Goal: Transaction & Acquisition: Download file/media

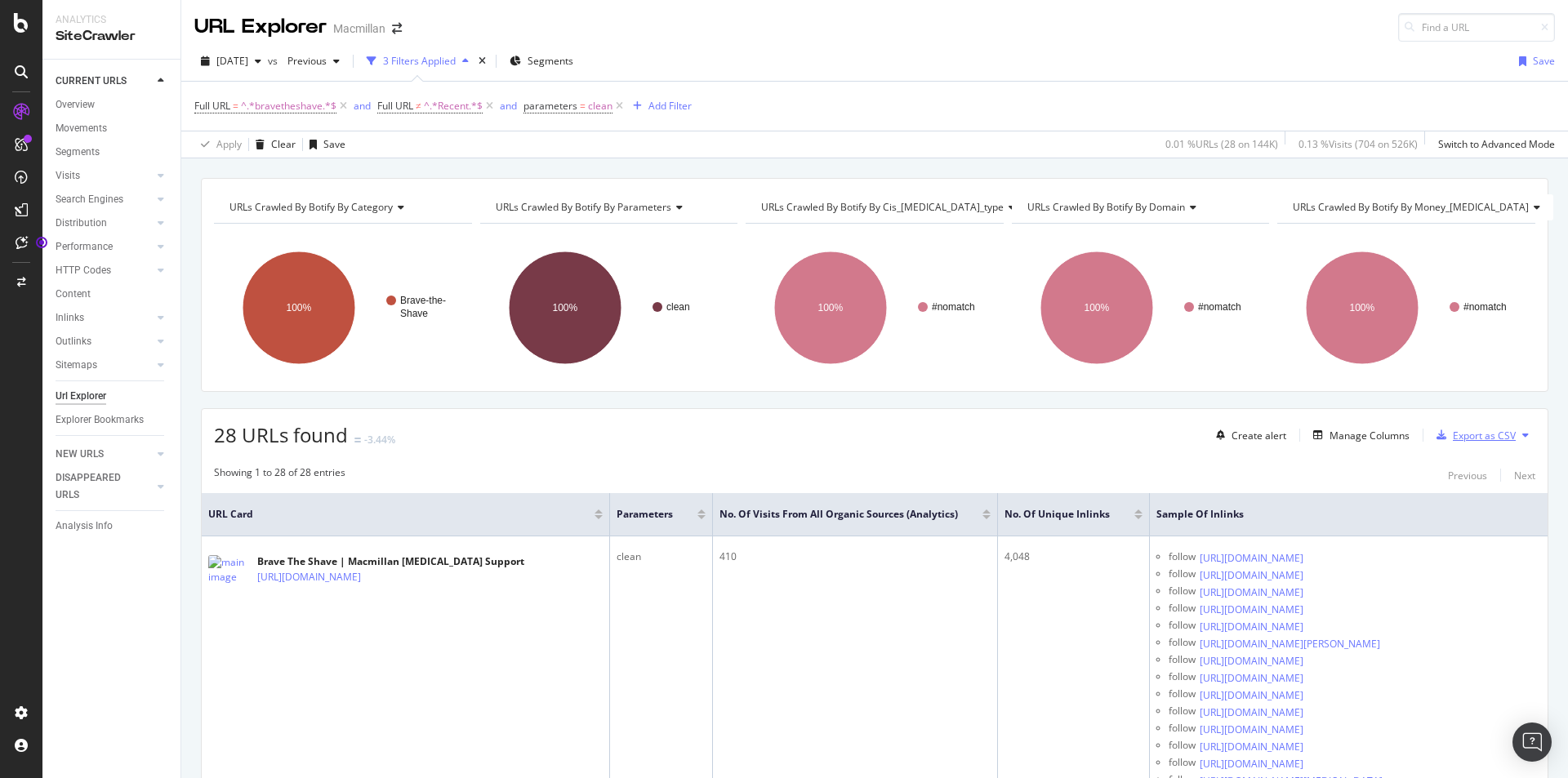
click at [1450, 443] on div "Export as CSV" at bounding box center [1472, 434] width 86 height 24
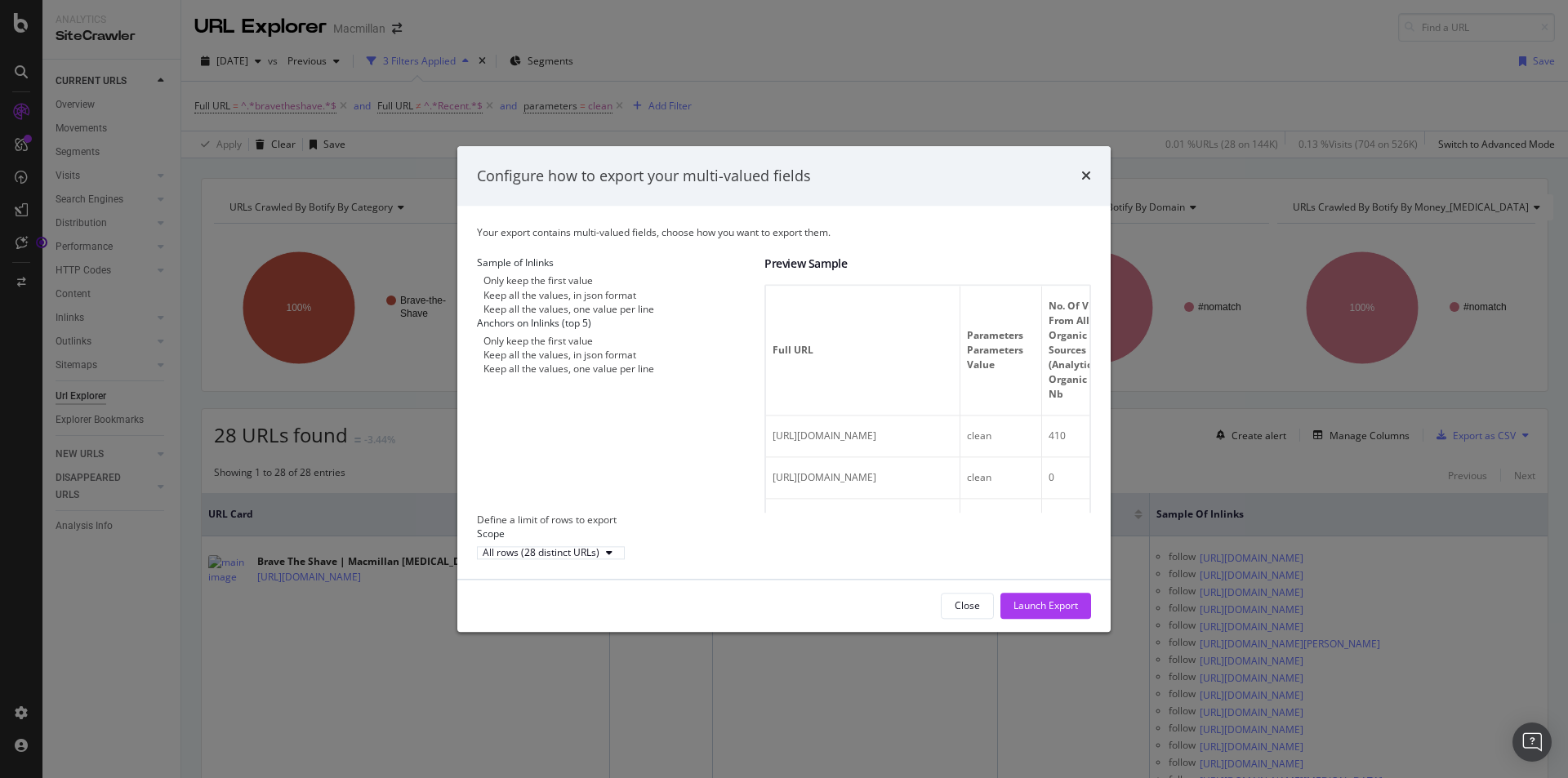
click at [569, 316] on div "Keep all the values, one value per line" at bounding box center [568, 309] width 171 height 14
click at [1083, 170] on icon "times" at bounding box center [1086, 176] width 10 height 13
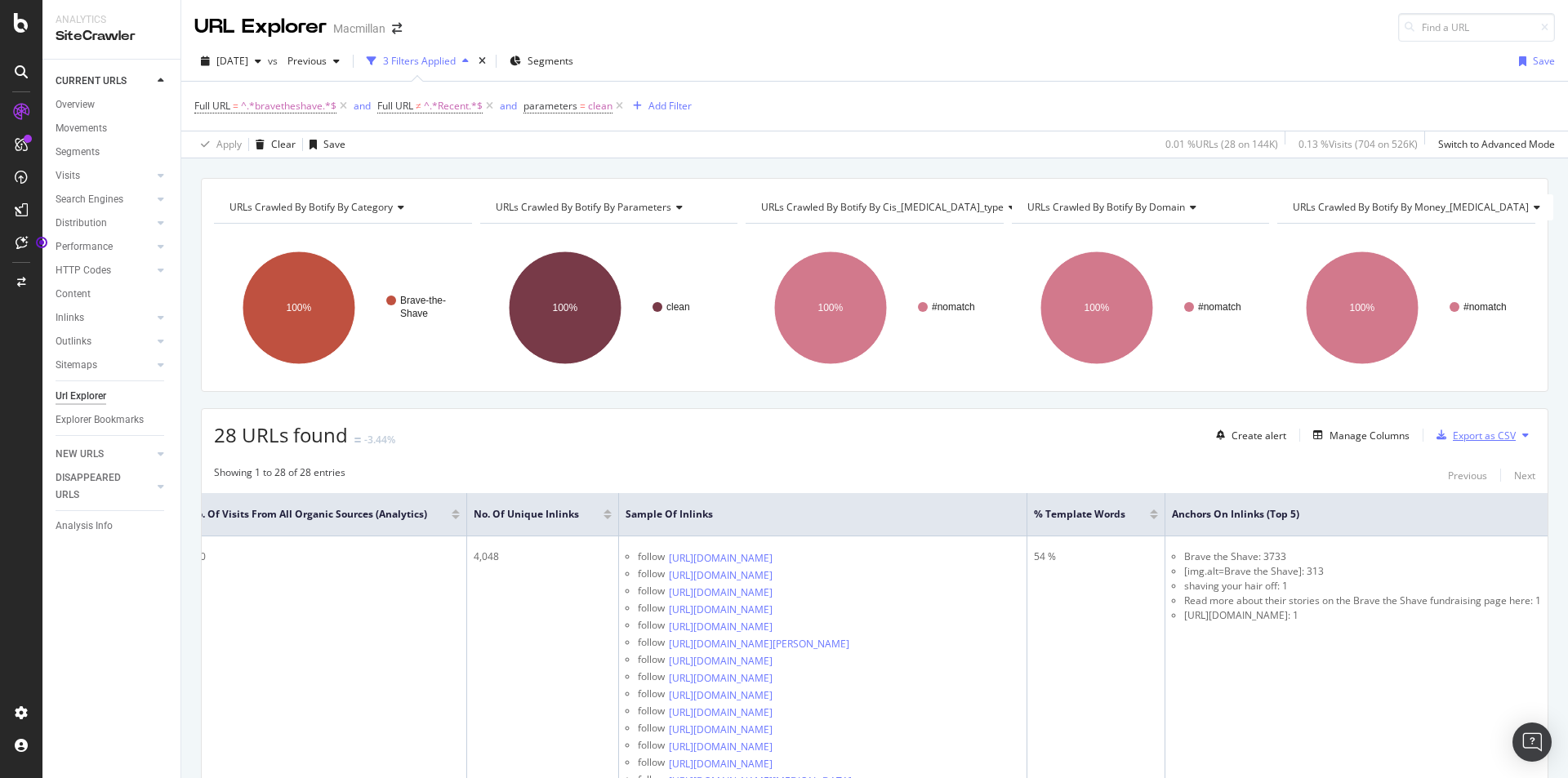
click at [1480, 427] on div "Export as CSV" at bounding box center [1472, 434] width 86 height 24
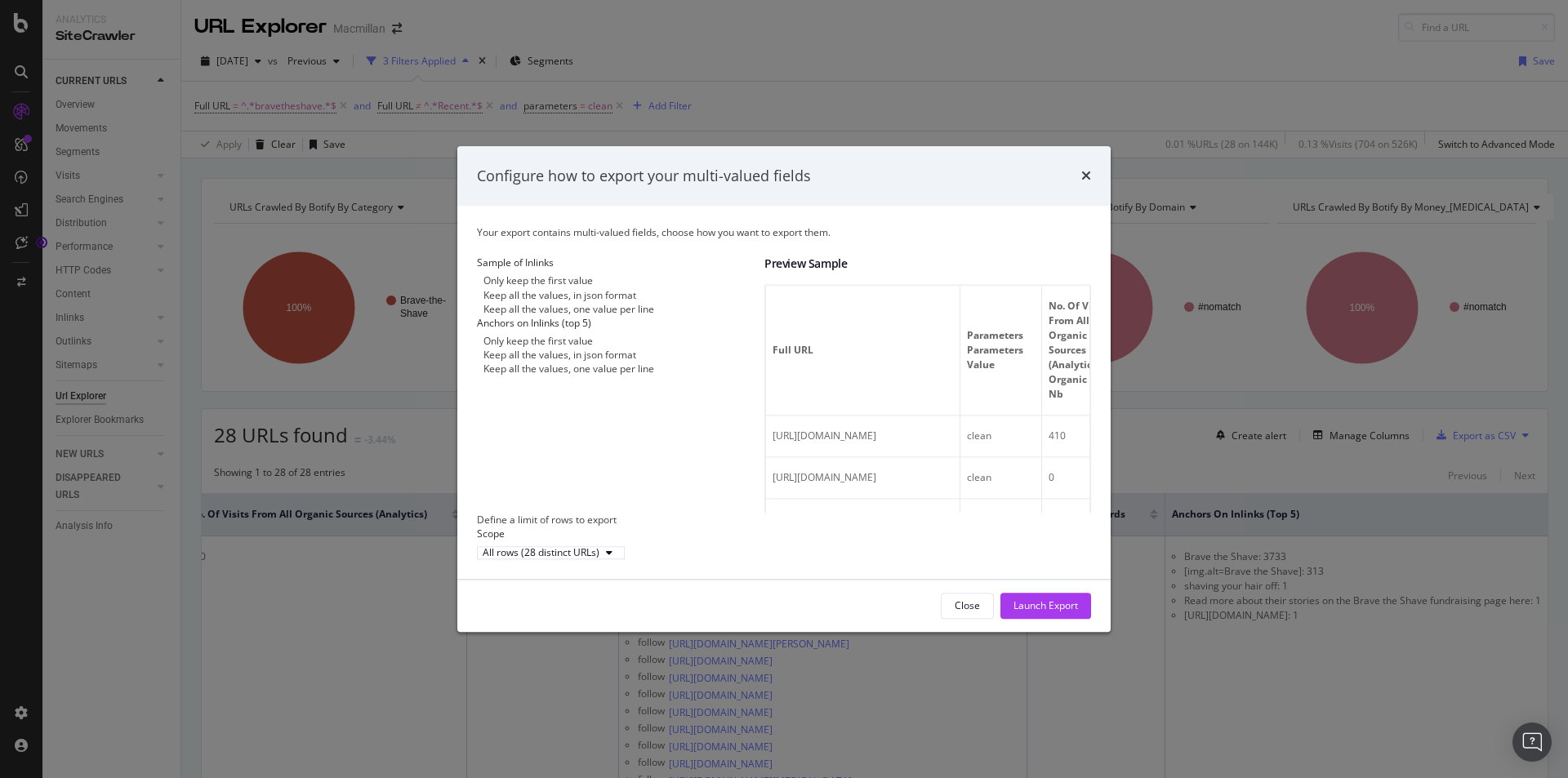
click at [563, 311] on div "Keep all the values, one value per line" at bounding box center [568, 309] width 171 height 14
click at [565, 363] on div "Keep all the values, in json format" at bounding box center [559, 356] width 152 height 14
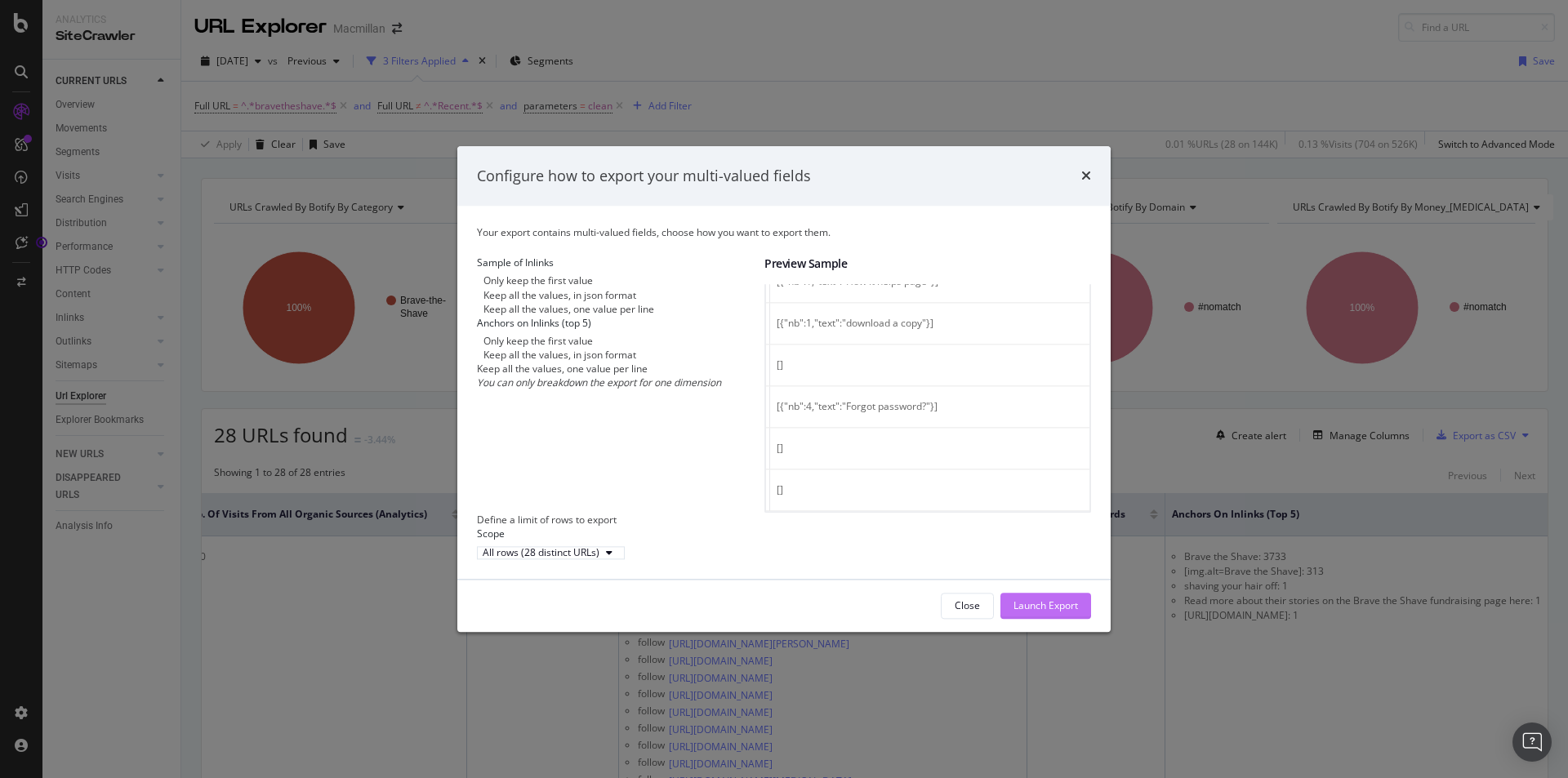
click at [1050, 613] on div "Launch Export" at bounding box center [1045, 606] width 65 height 14
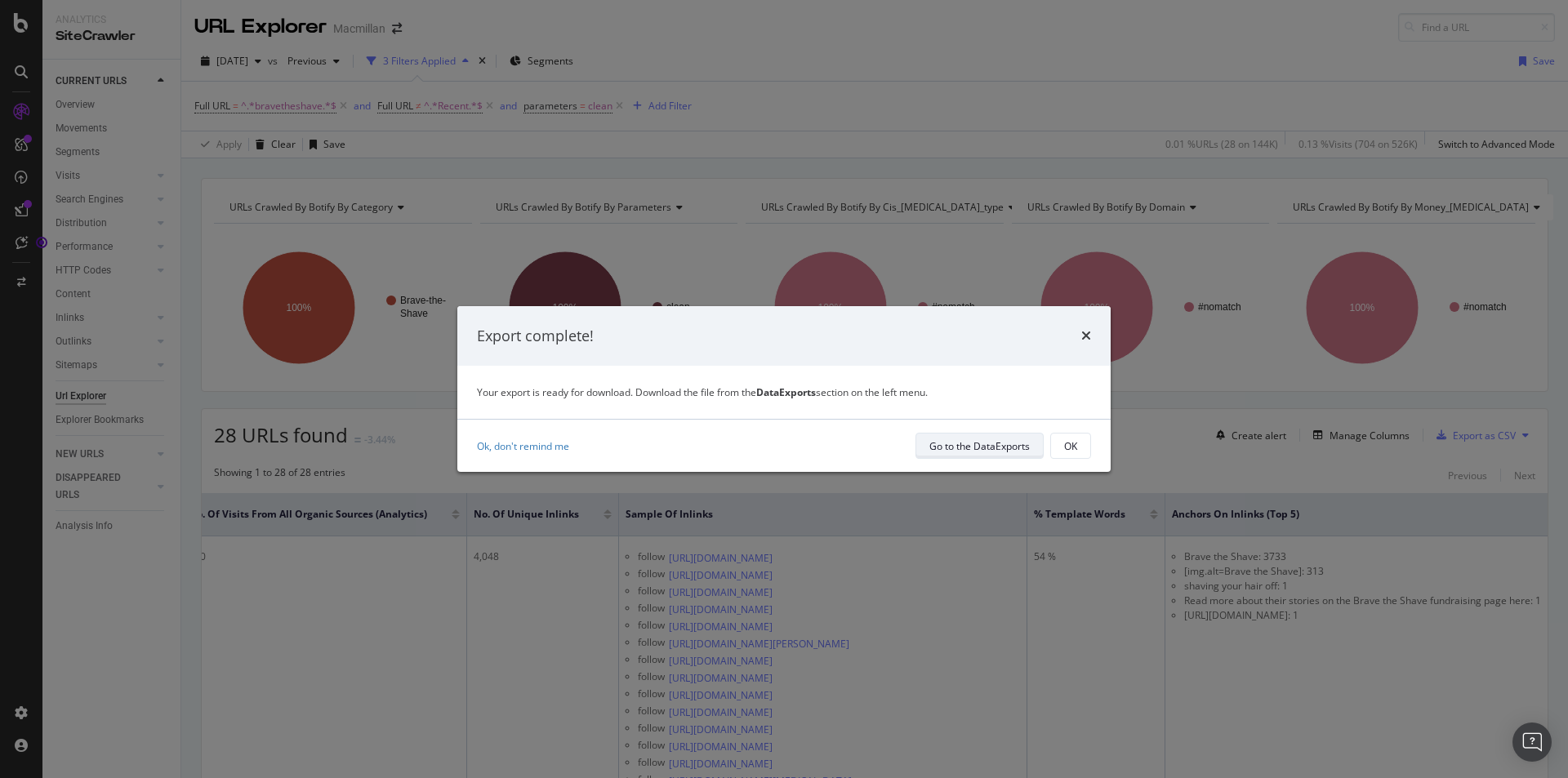
click at [952, 451] on div "Go to the DataExports" at bounding box center [979, 446] width 100 height 14
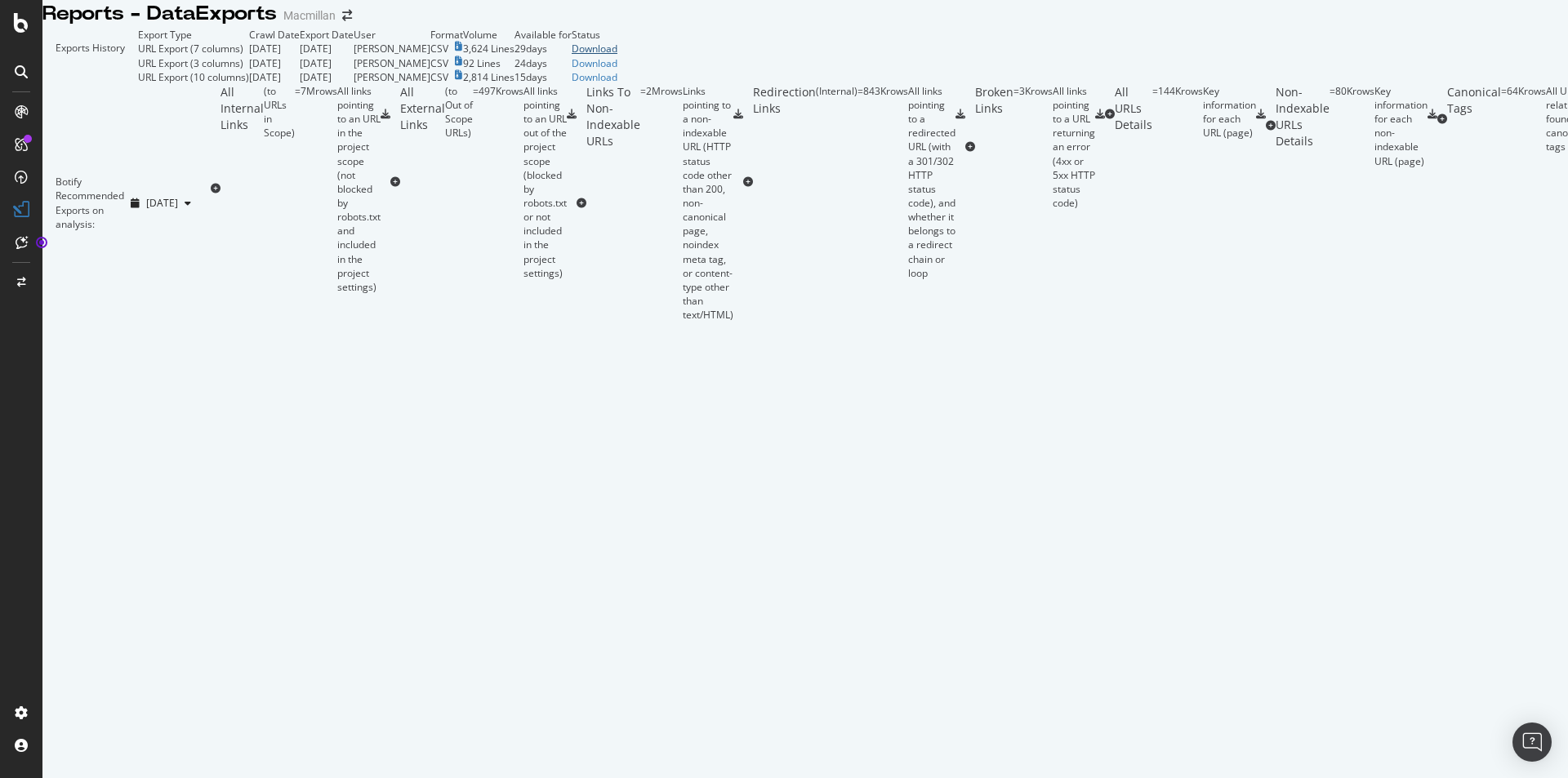
click at [617, 55] on div "Download" at bounding box center [594, 48] width 46 height 14
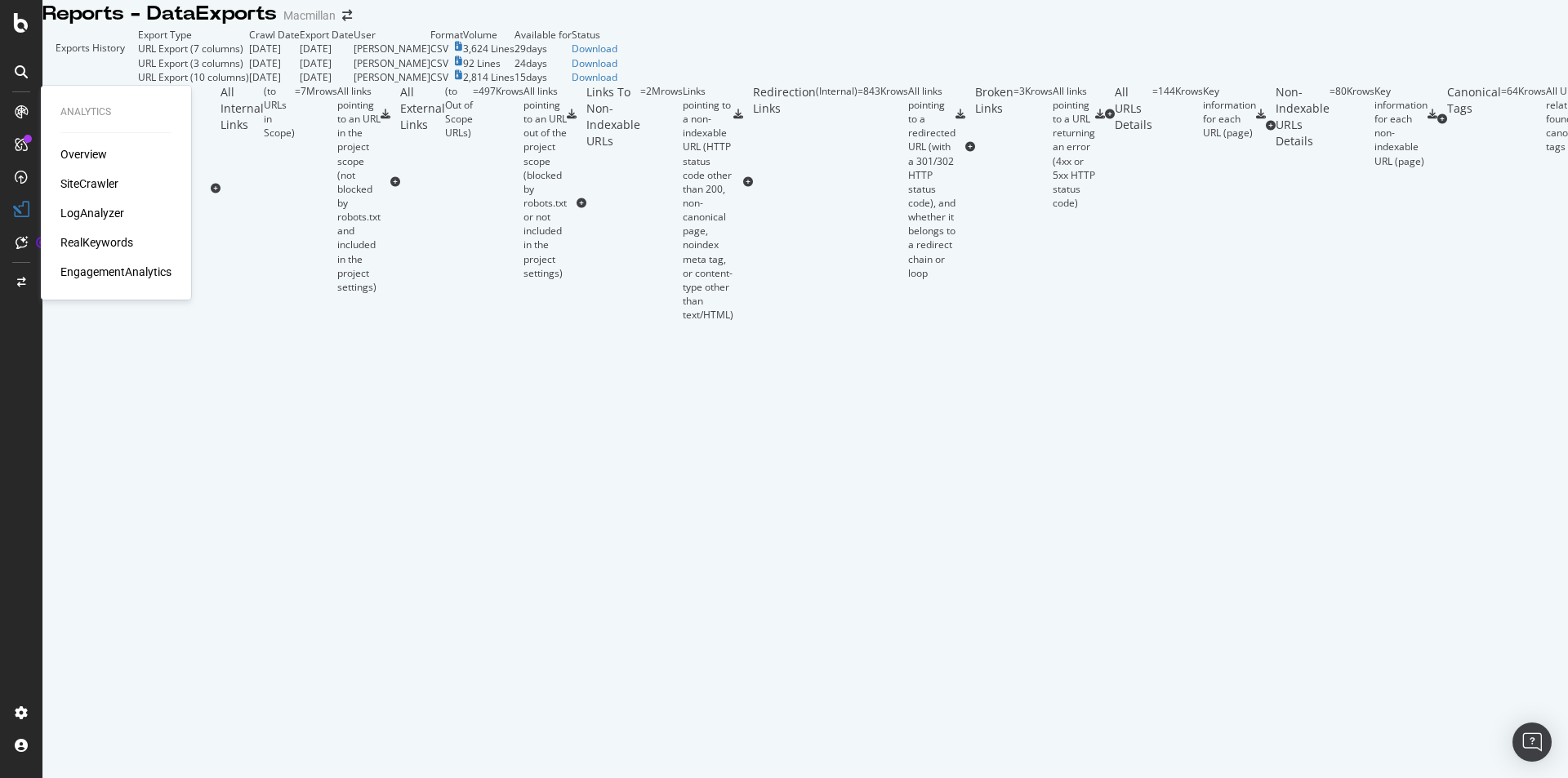
click at [80, 154] on div "Overview" at bounding box center [84, 154] width 47 height 16
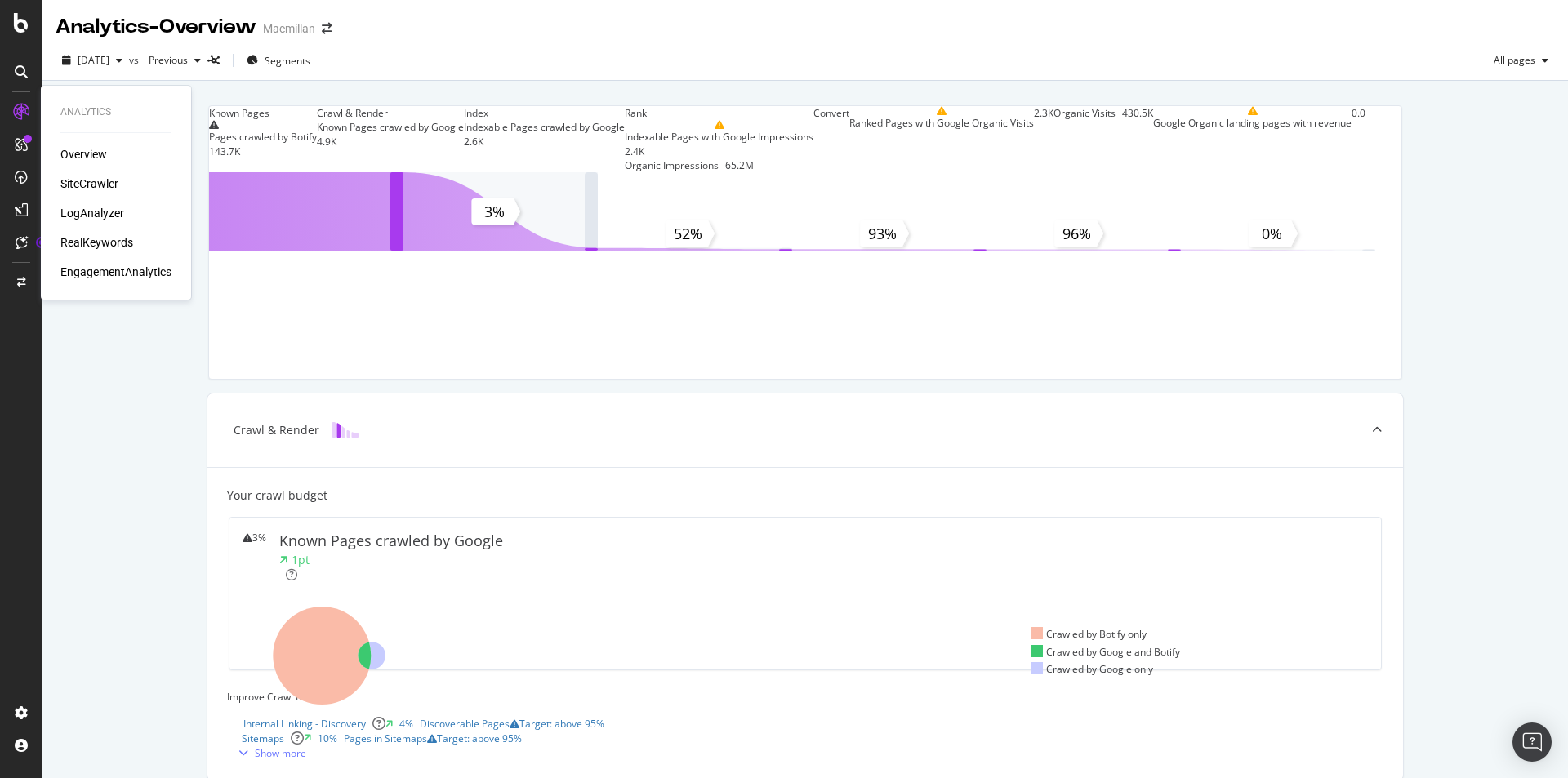
click at [79, 181] on div "SiteCrawler" at bounding box center [89, 183] width 58 height 16
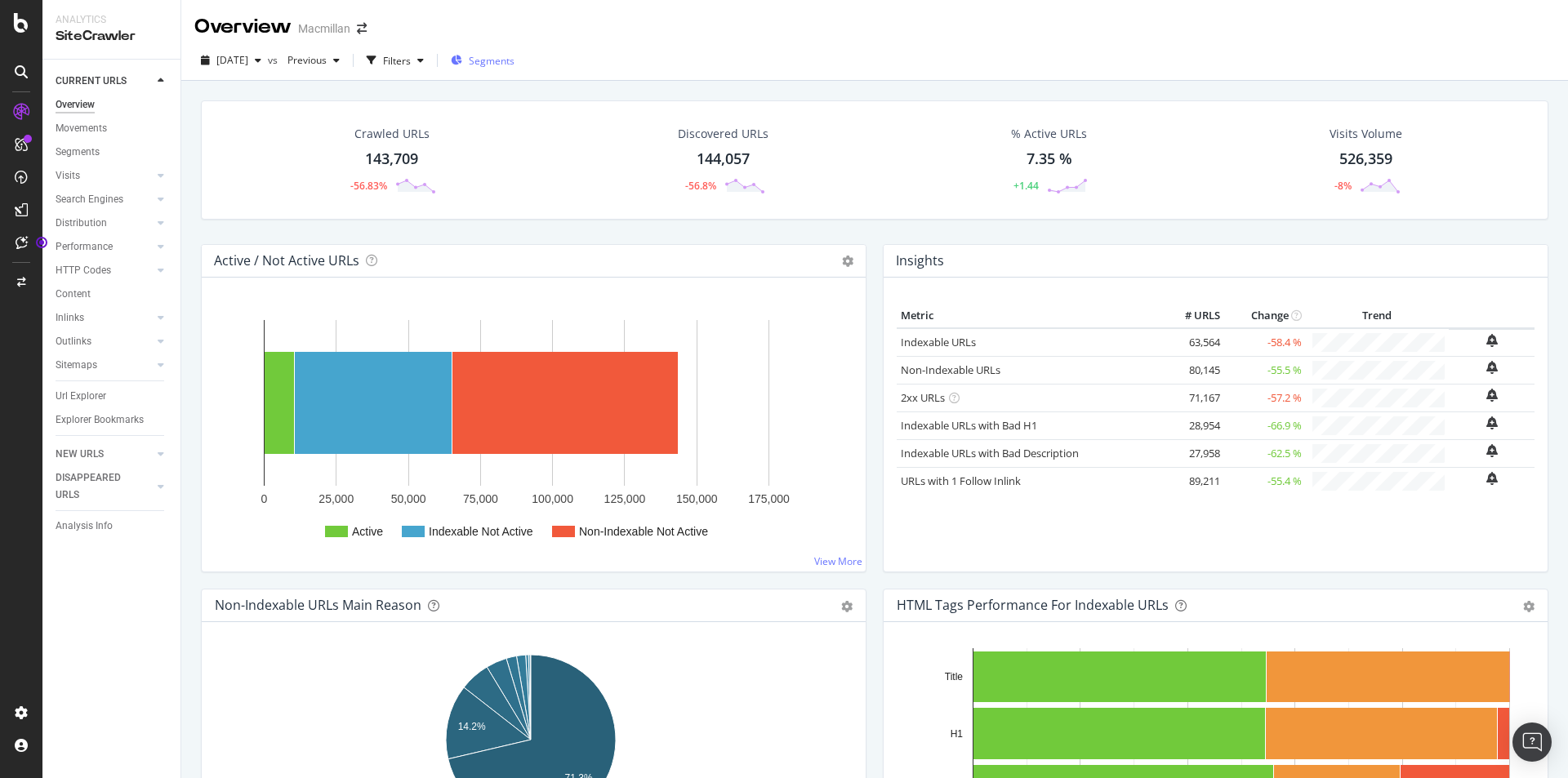
click at [514, 59] on span "Segments" at bounding box center [491, 61] width 46 height 14
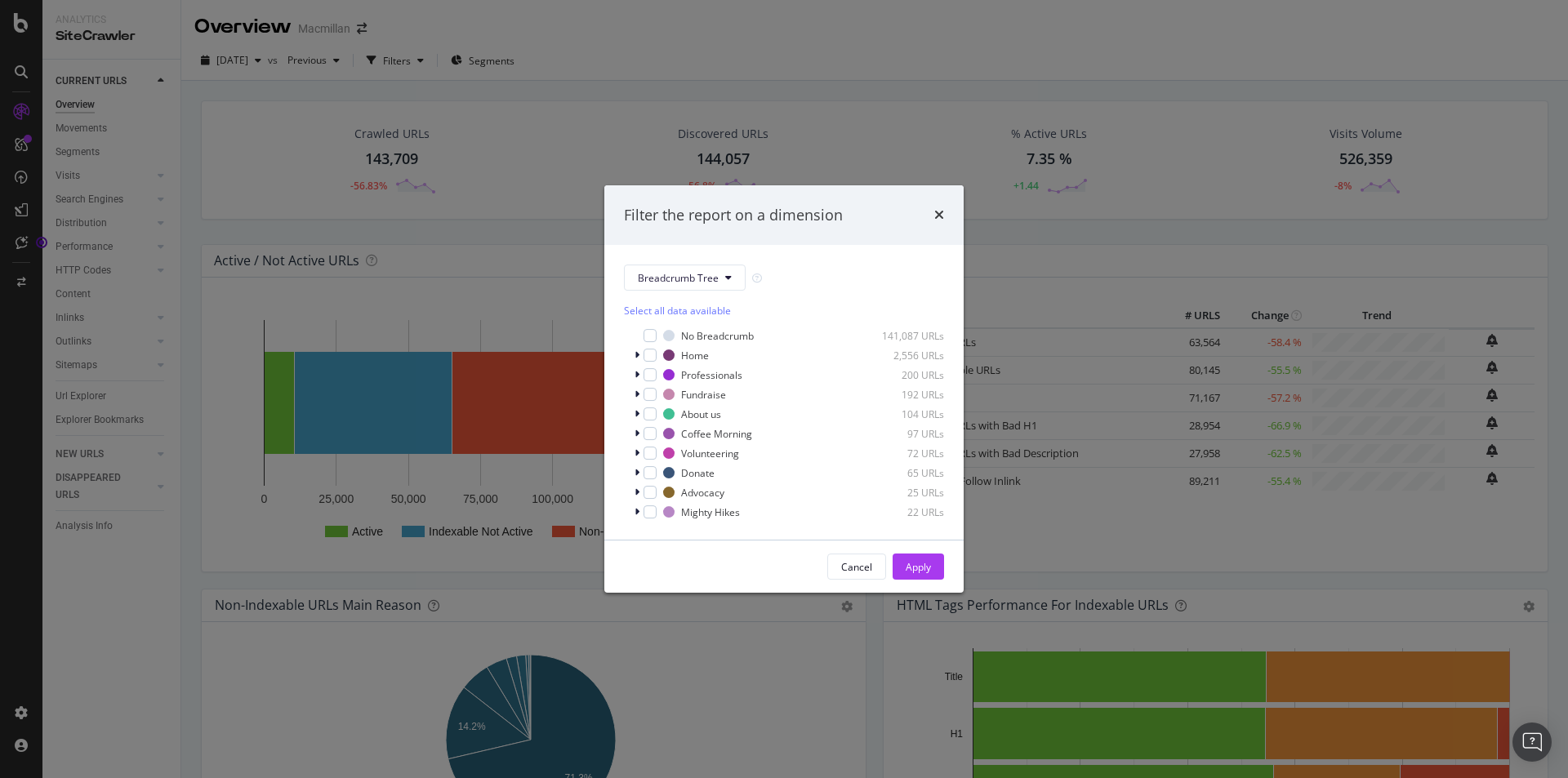
click at [928, 222] on div "Filter the report on a dimension" at bounding box center [784, 215] width 320 height 22
click at [937, 220] on icon "times" at bounding box center [939, 214] width 10 height 13
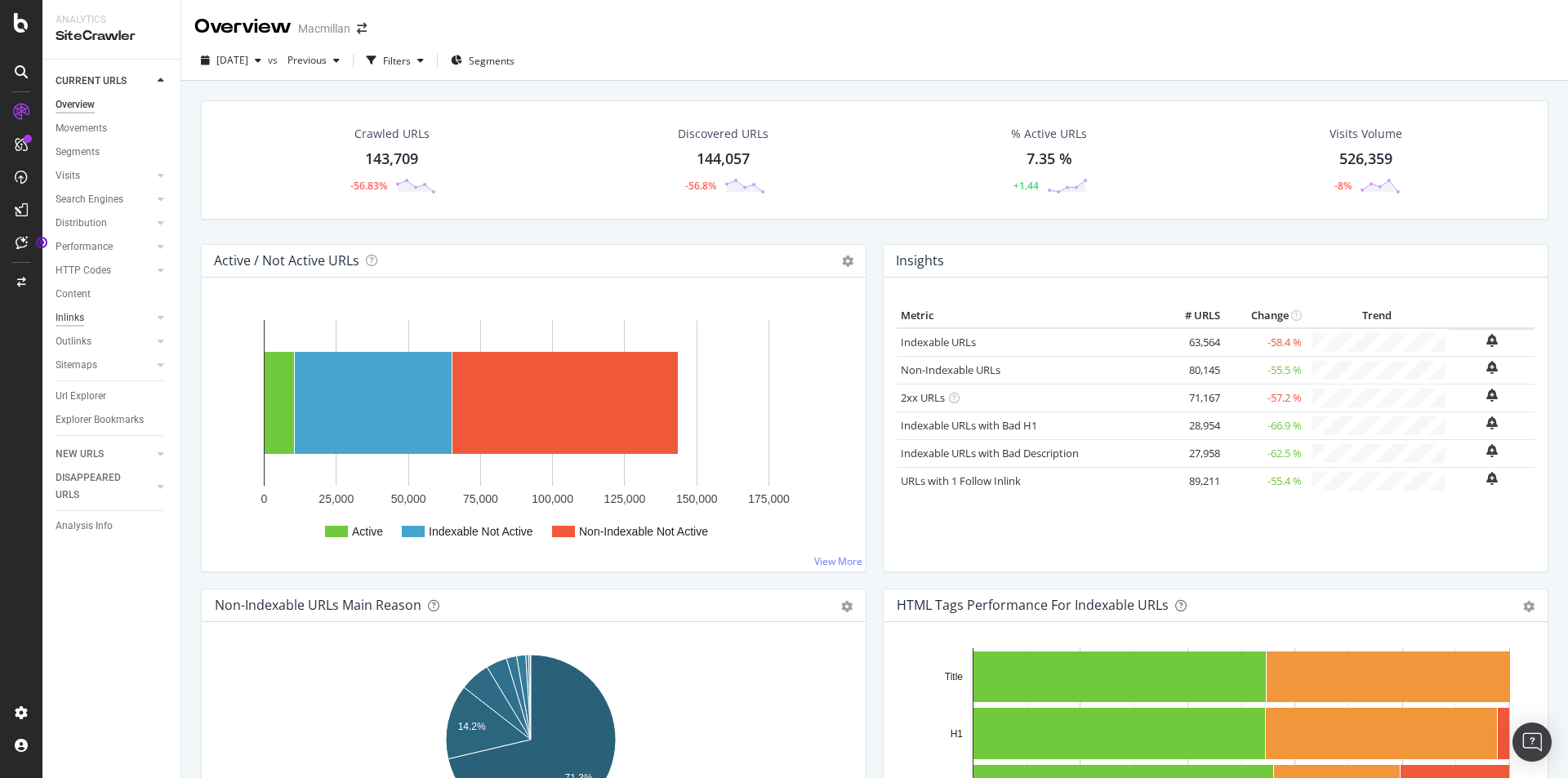
click at [82, 318] on div "Inlinks" at bounding box center [69, 318] width 29 height 17
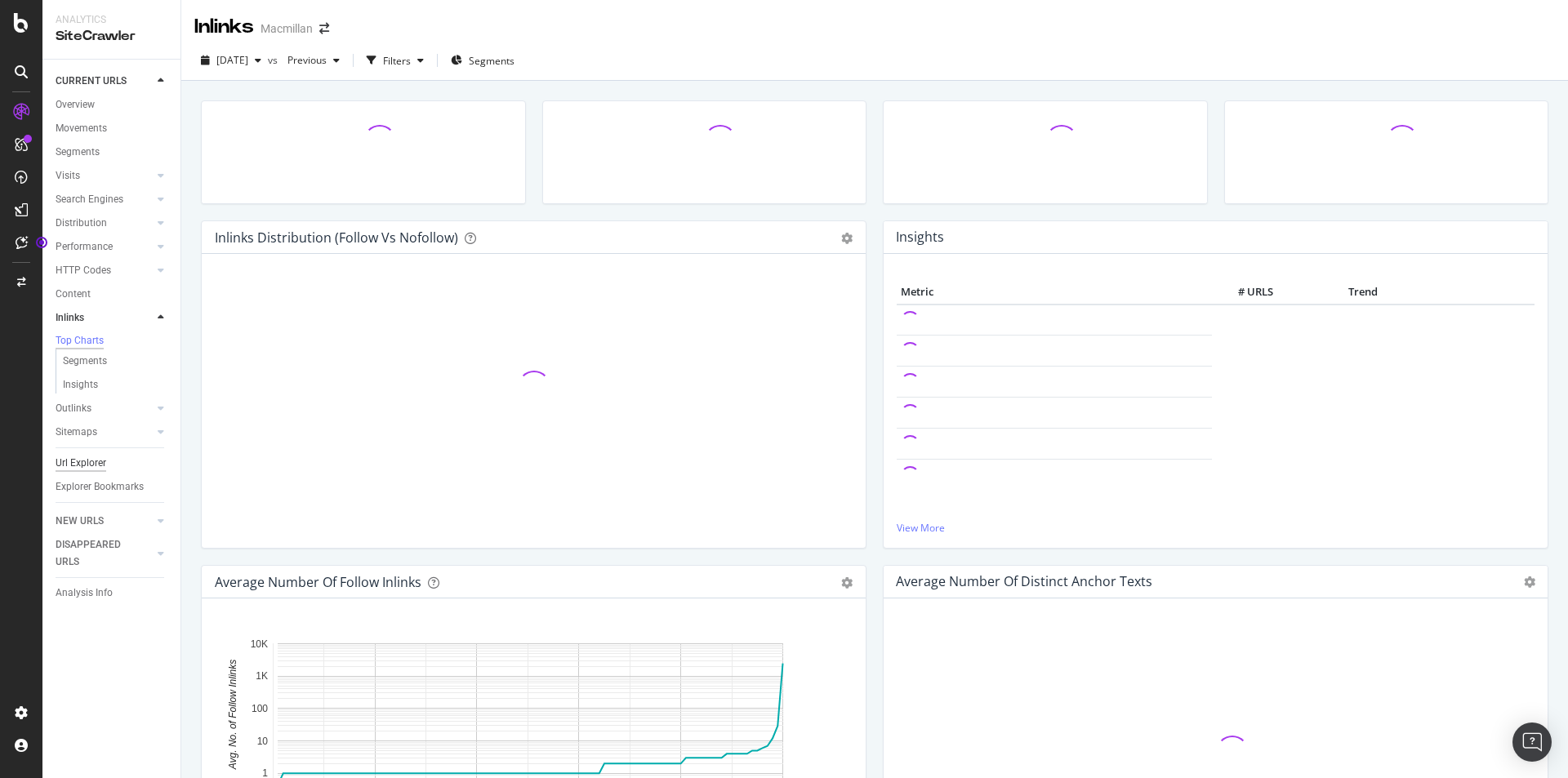
click at [88, 472] on div "Url Explorer" at bounding box center [81, 463] width 50 height 17
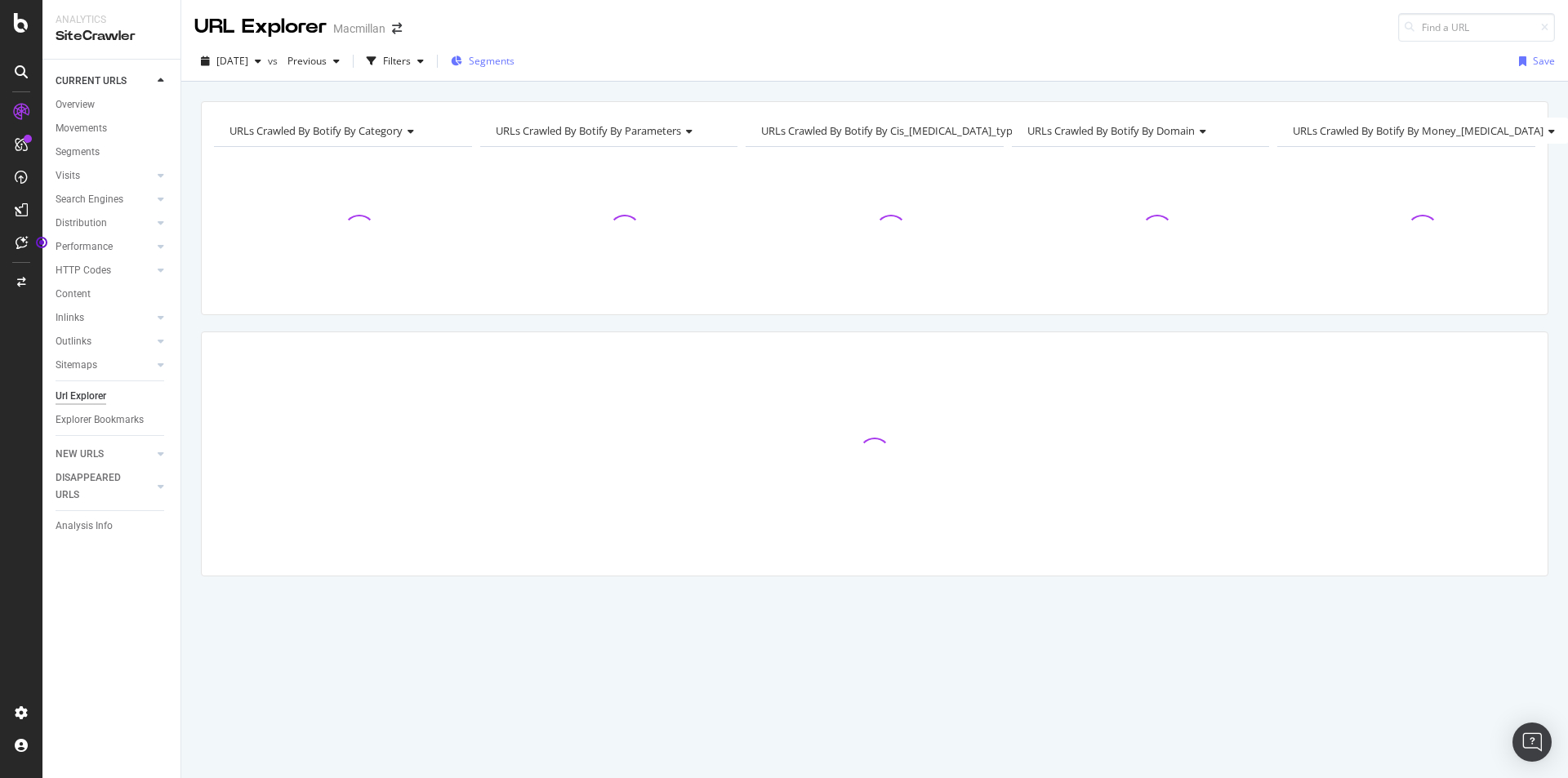
click at [514, 67] on span "Segments" at bounding box center [491, 61] width 46 height 14
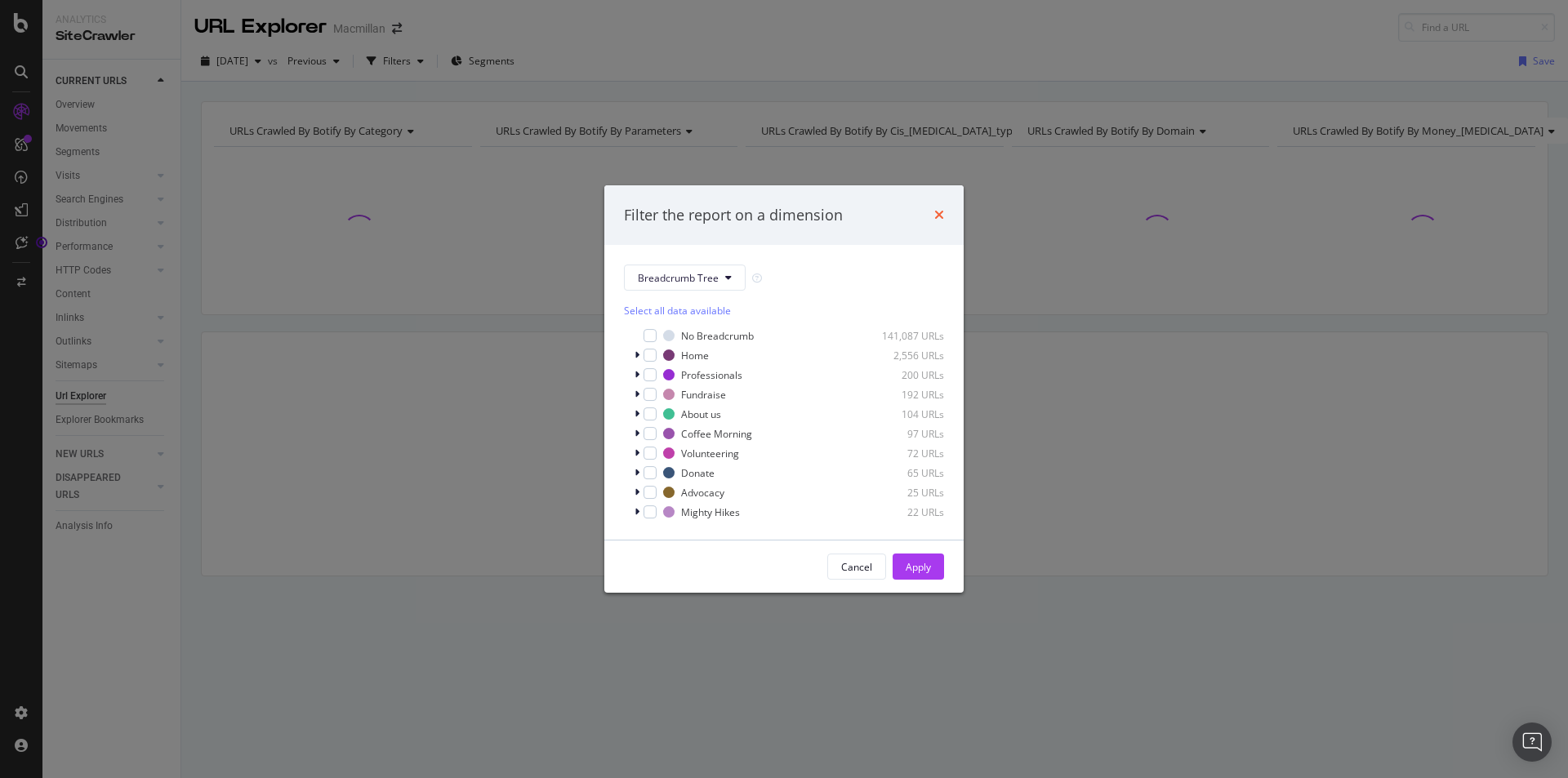
click at [940, 215] on icon "times" at bounding box center [939, 214] width 10 height 13
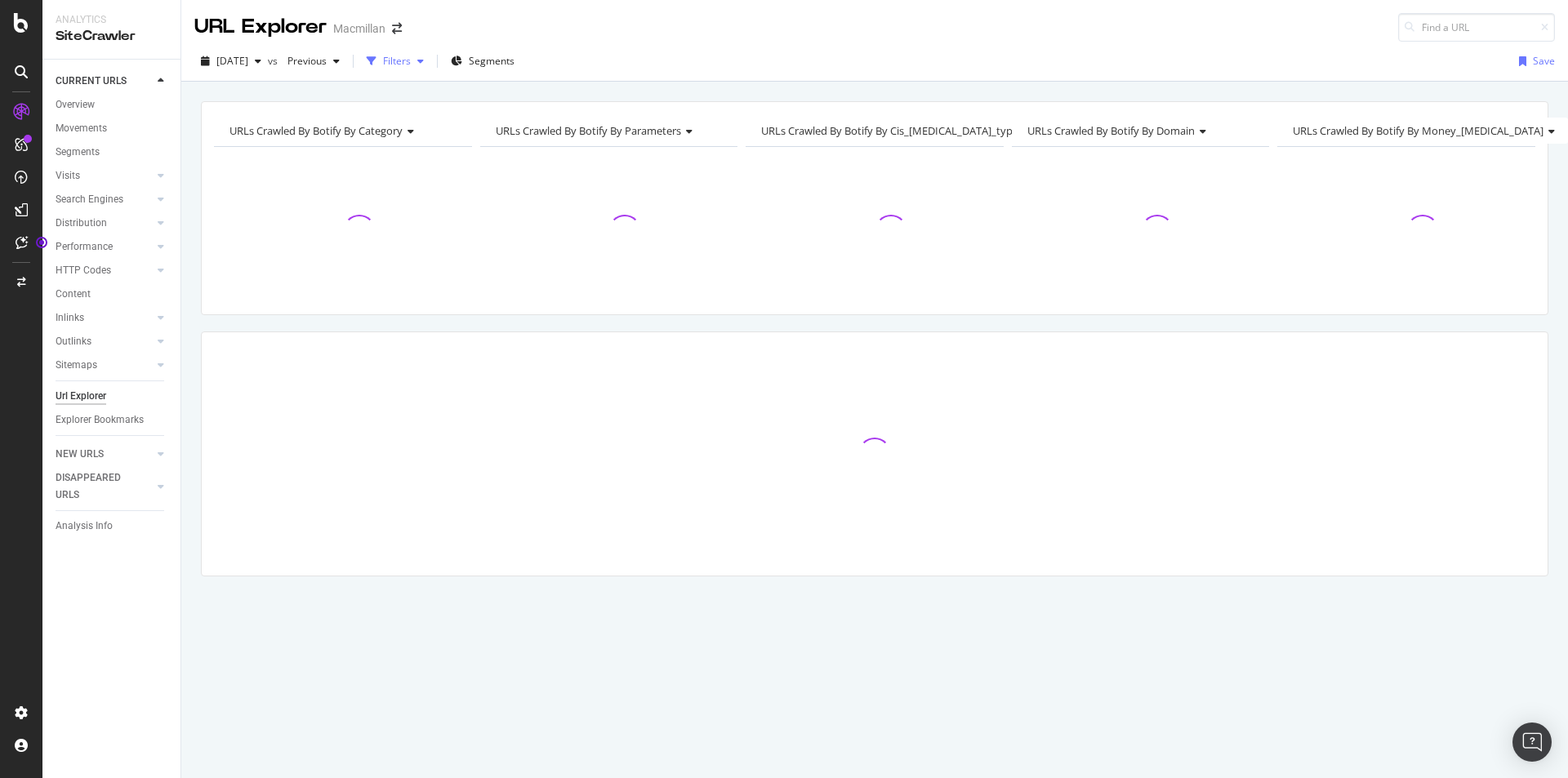
click at [430, 62] on div "button" at bounding box center [420, 61] width 20 height 10
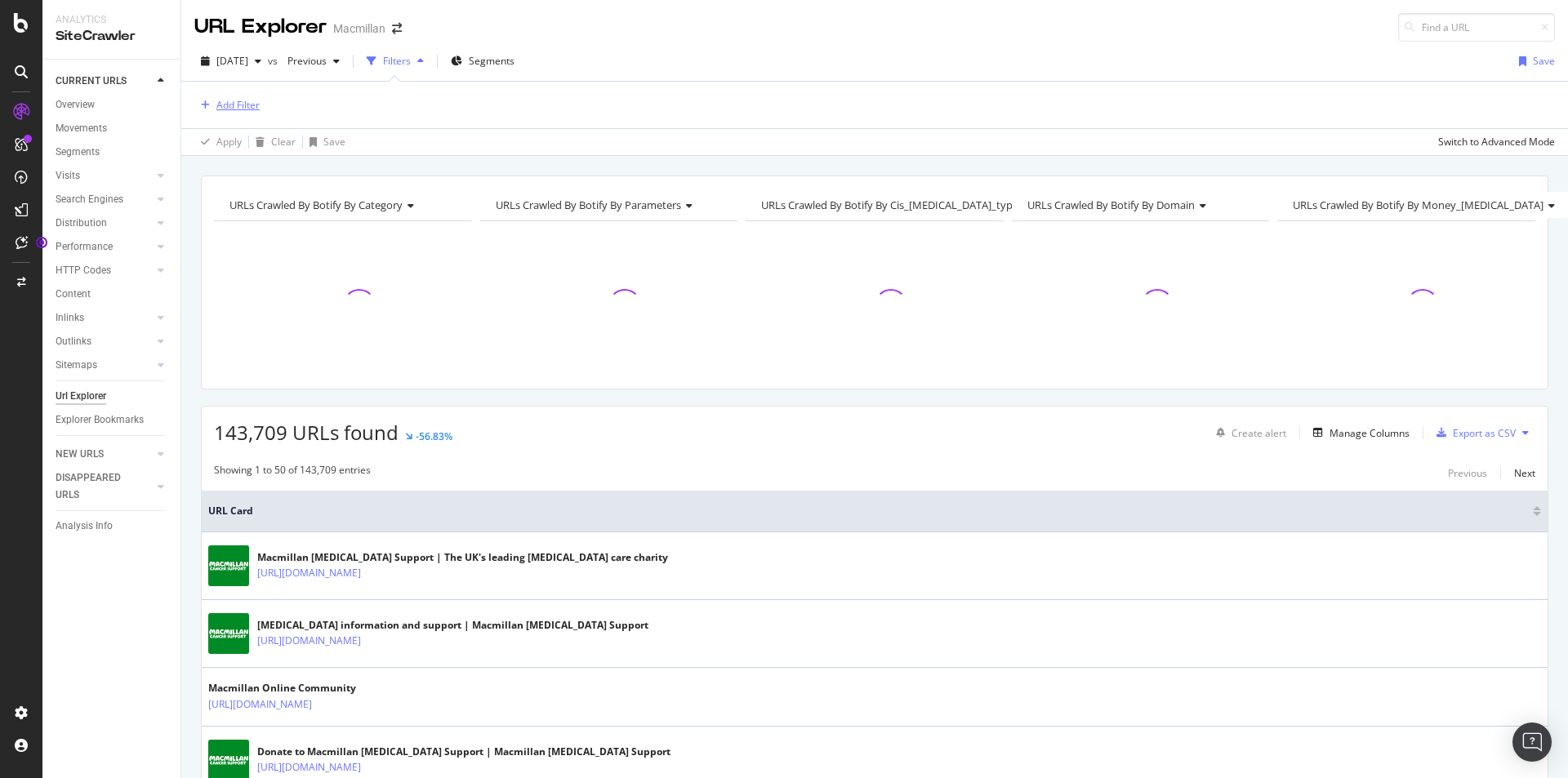
click at [257, 100] on div "Add Filter" at bounding box center [238, 105] width 43 height 14
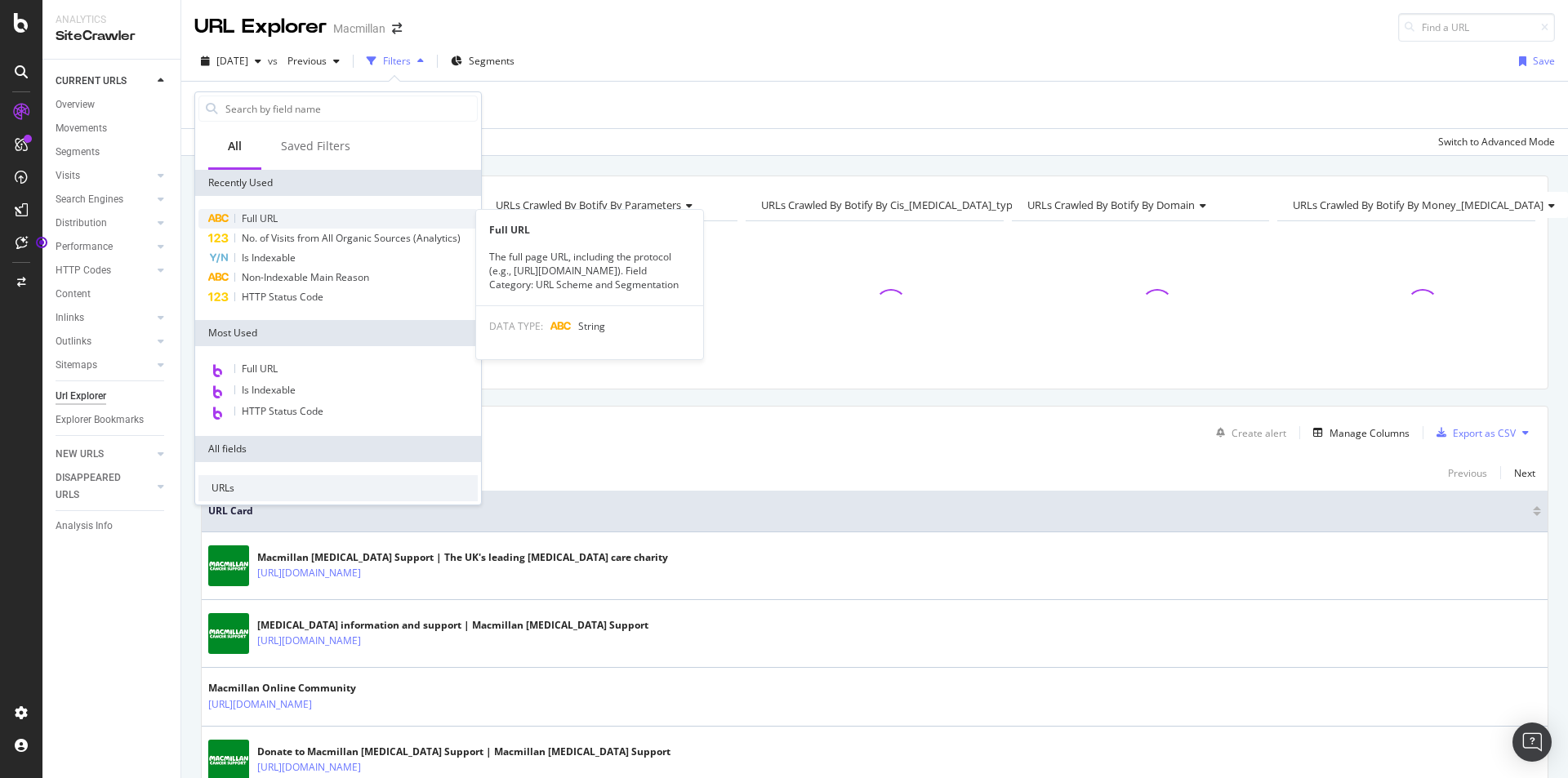
click at [298, 215] on div "Full URL" at bounding box center [338, 218] width 280 height 20
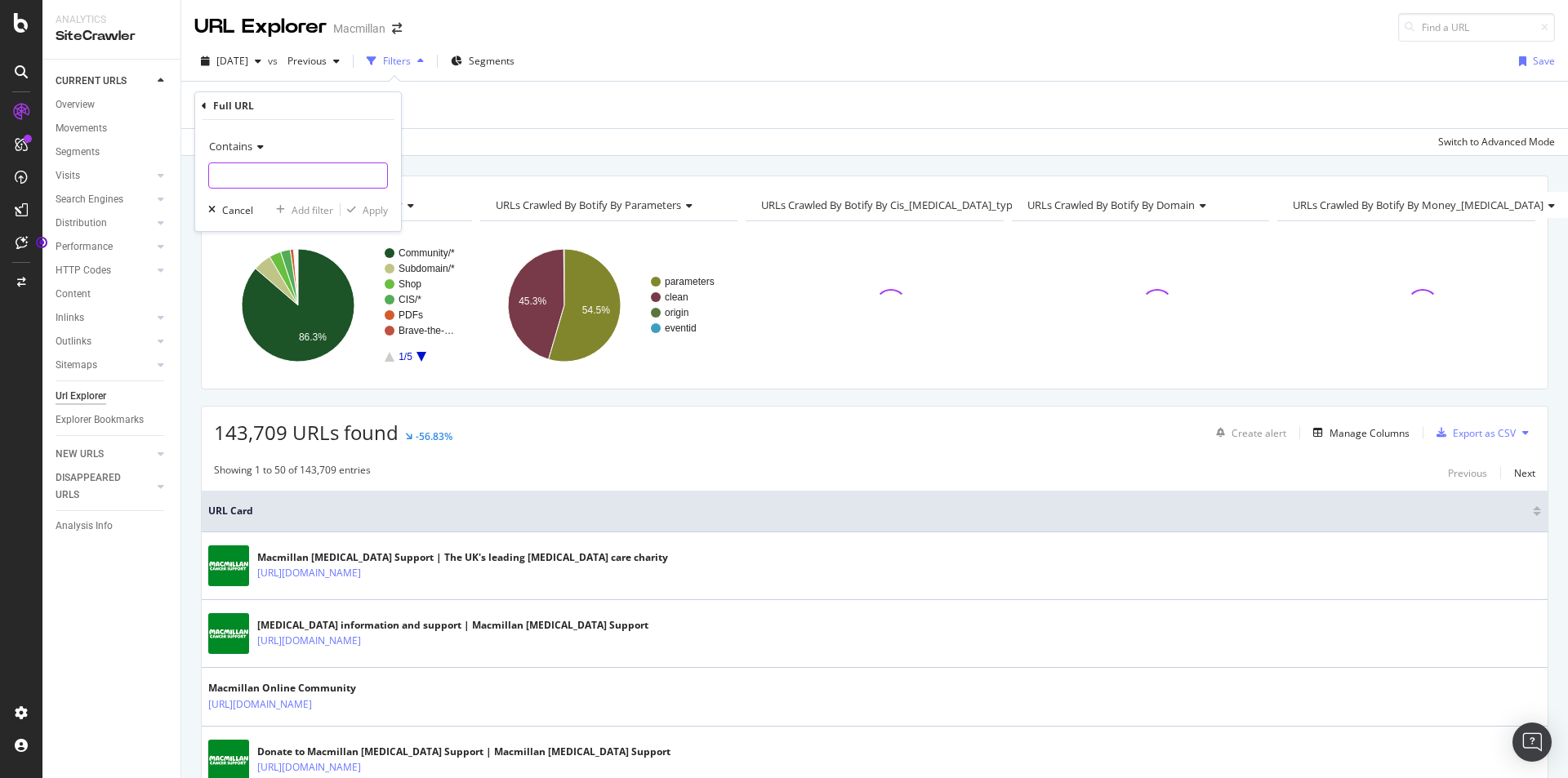
click at [293, 187] on input "text" at bounding box center [298, 176] width 178 height 26
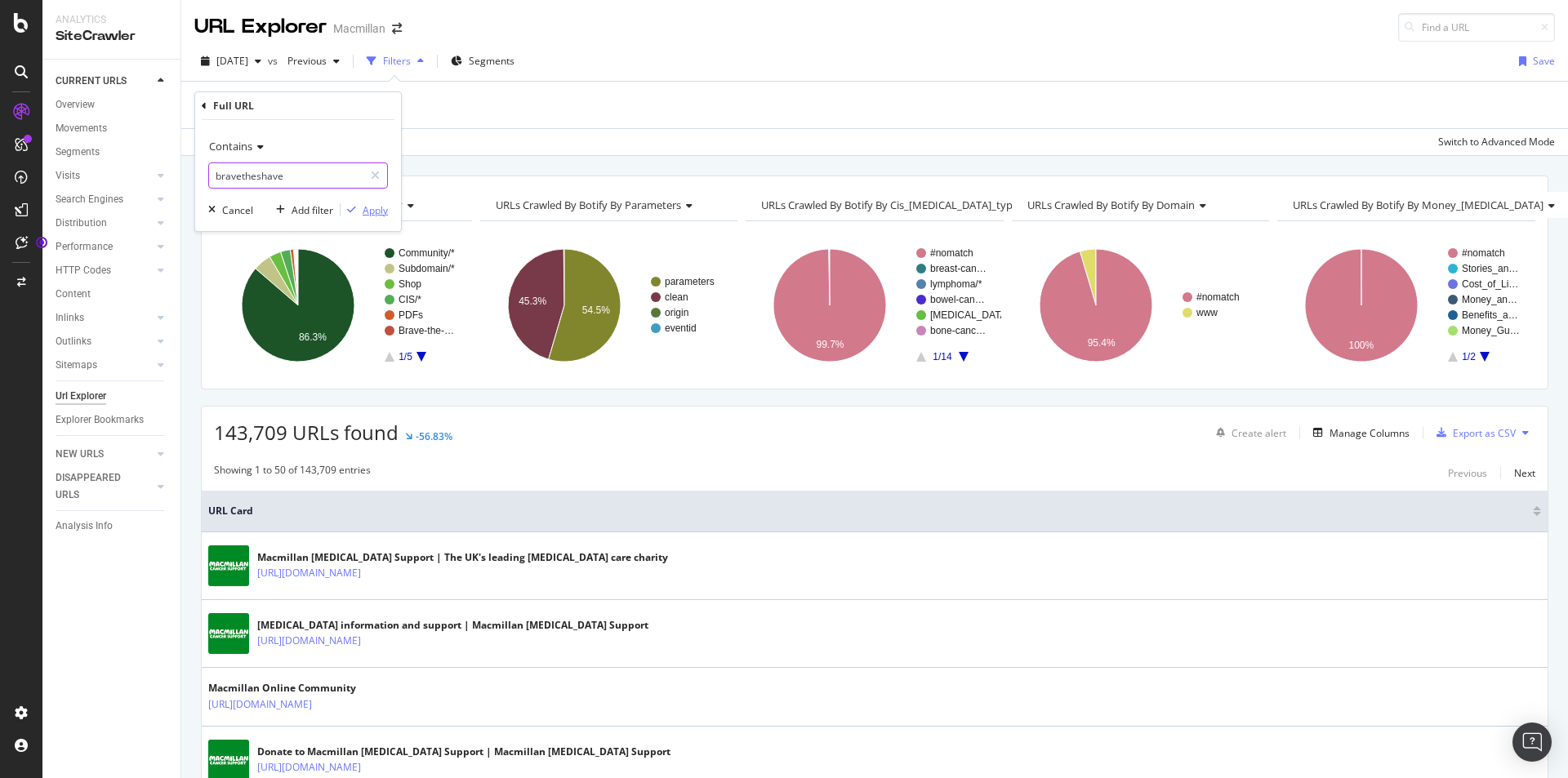
type input "bravetheshave"
click at [376, 207] on div "Apply" at bounding box center [375, 210] width 25 height 14
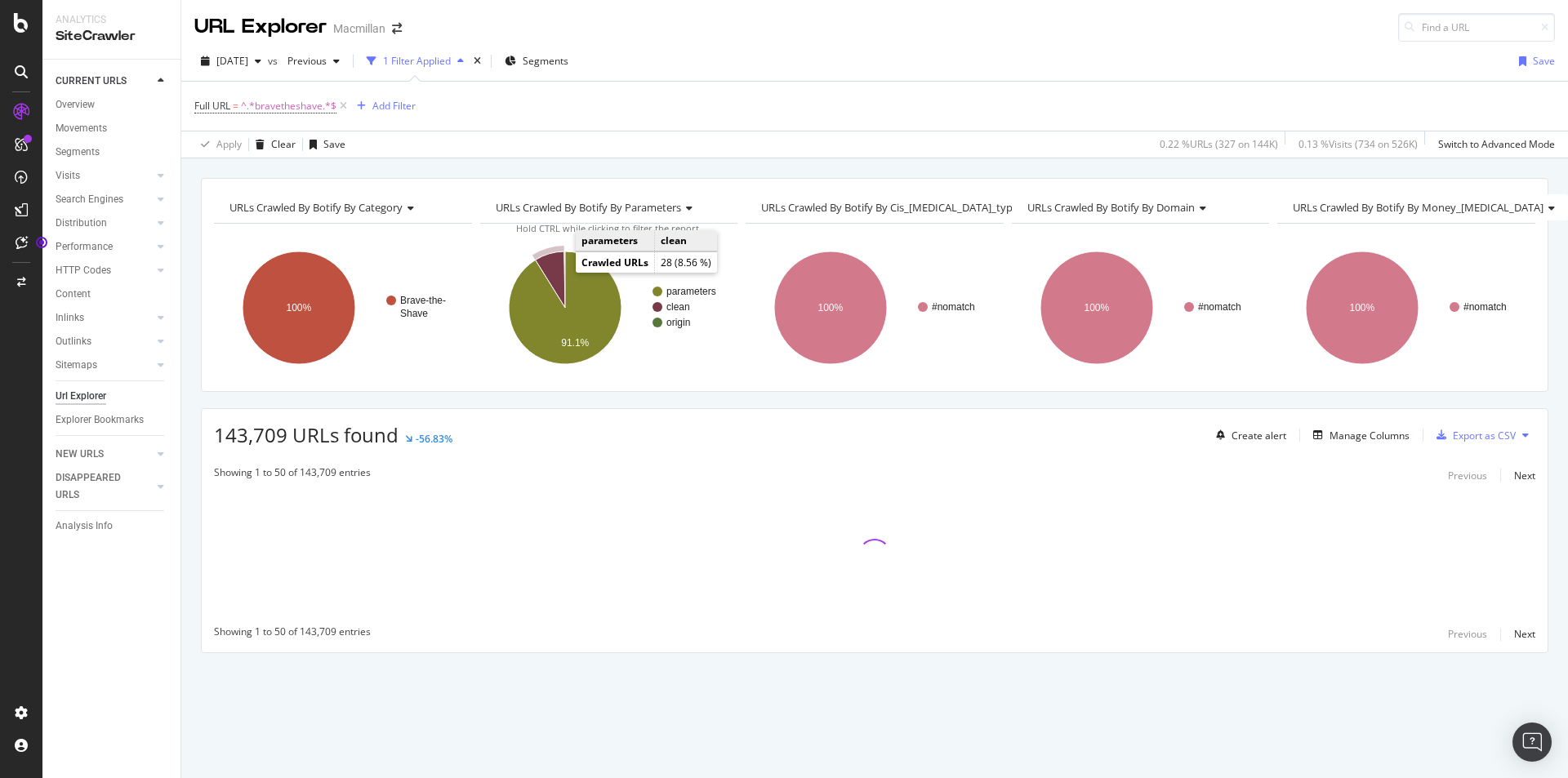
click at [558, 270] on icon "A chart." at bounding box center [550, 279] width 29 height 56
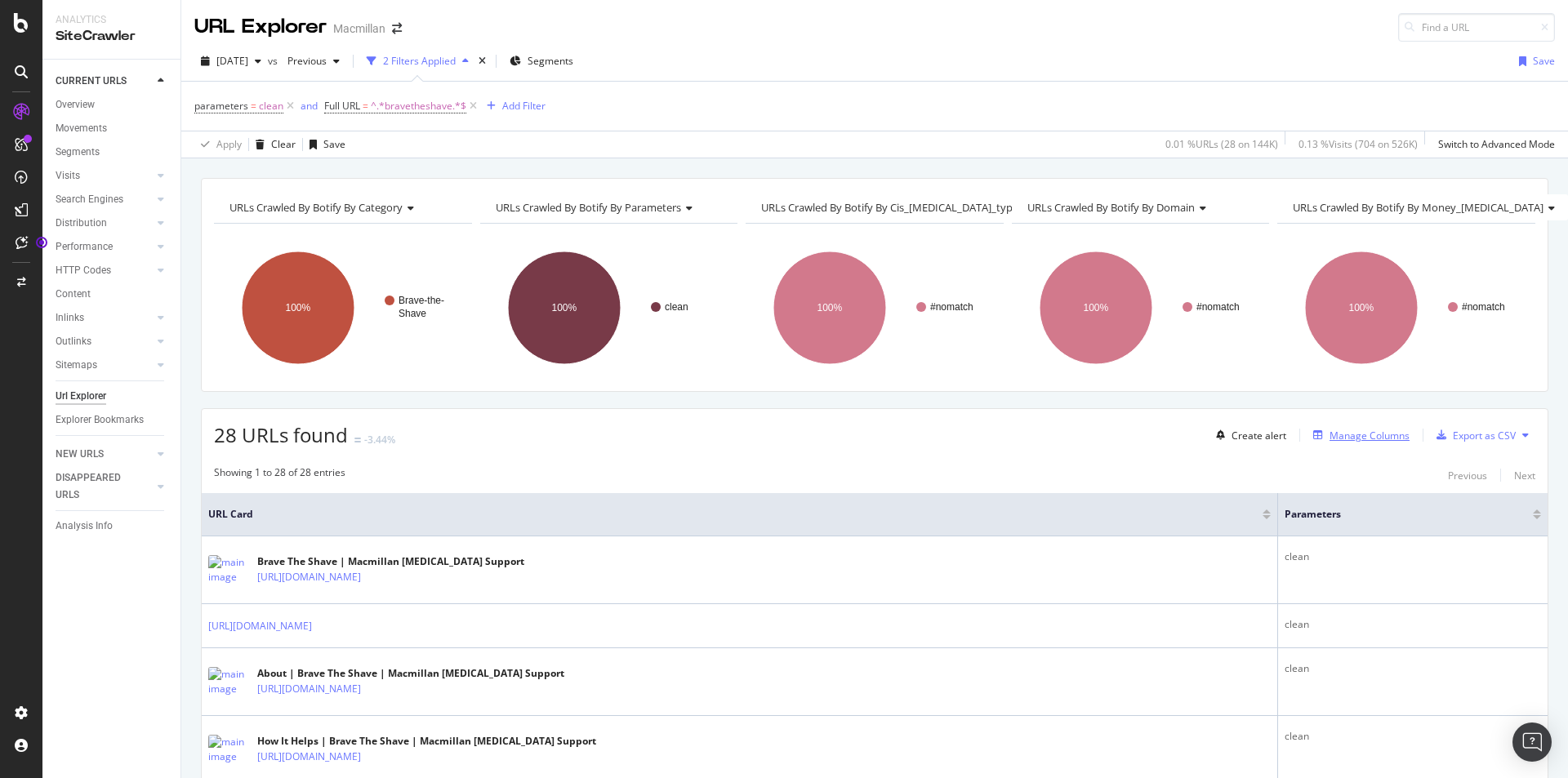
click at [1339, 438] on div "Manage Columns" at bounding box center [1369, 435] width 80 height 14
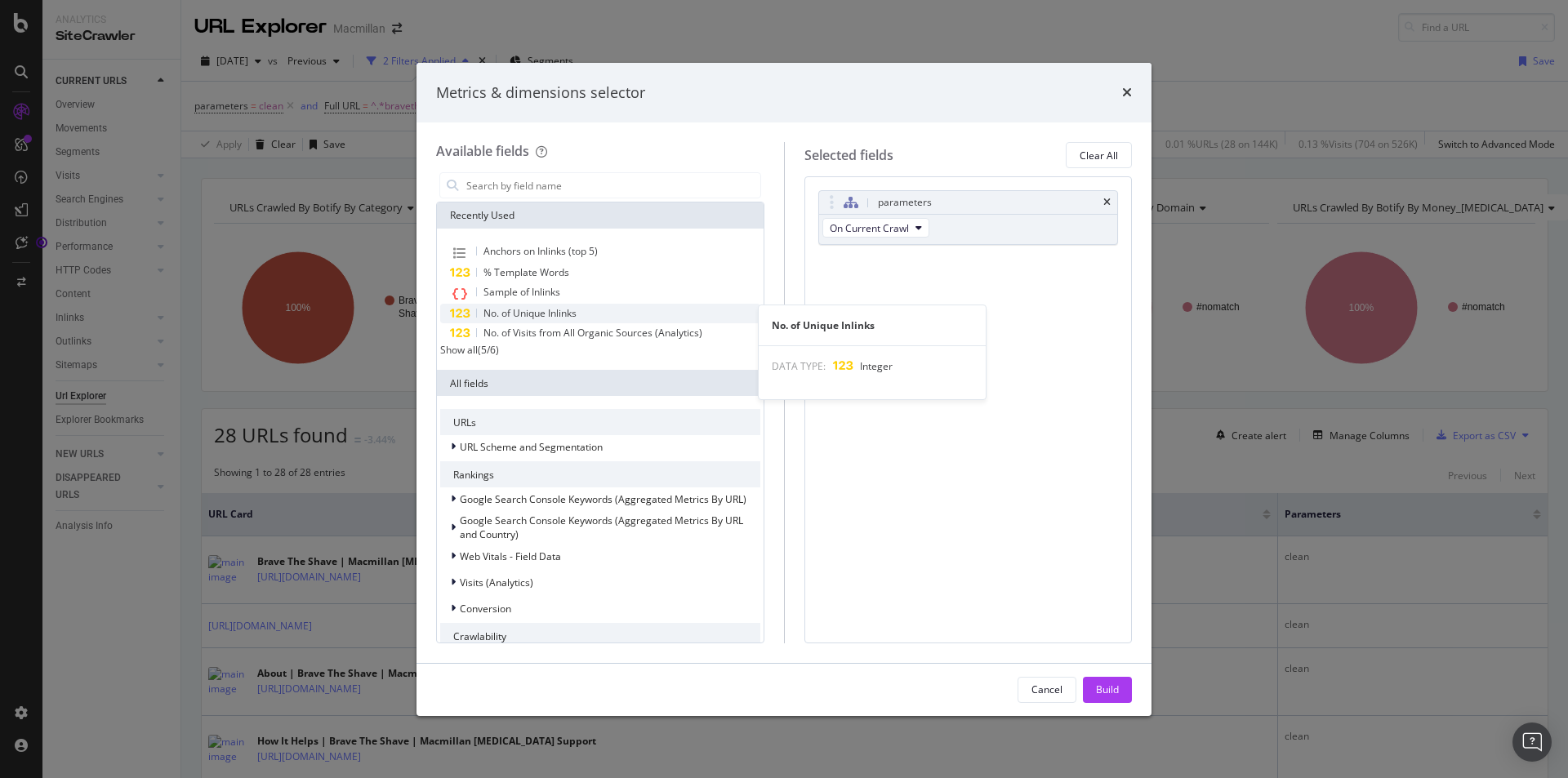
click at [572, 316] on span "No. of Unique Inlinks" at bounding box center [530, 313] width 94 height 14
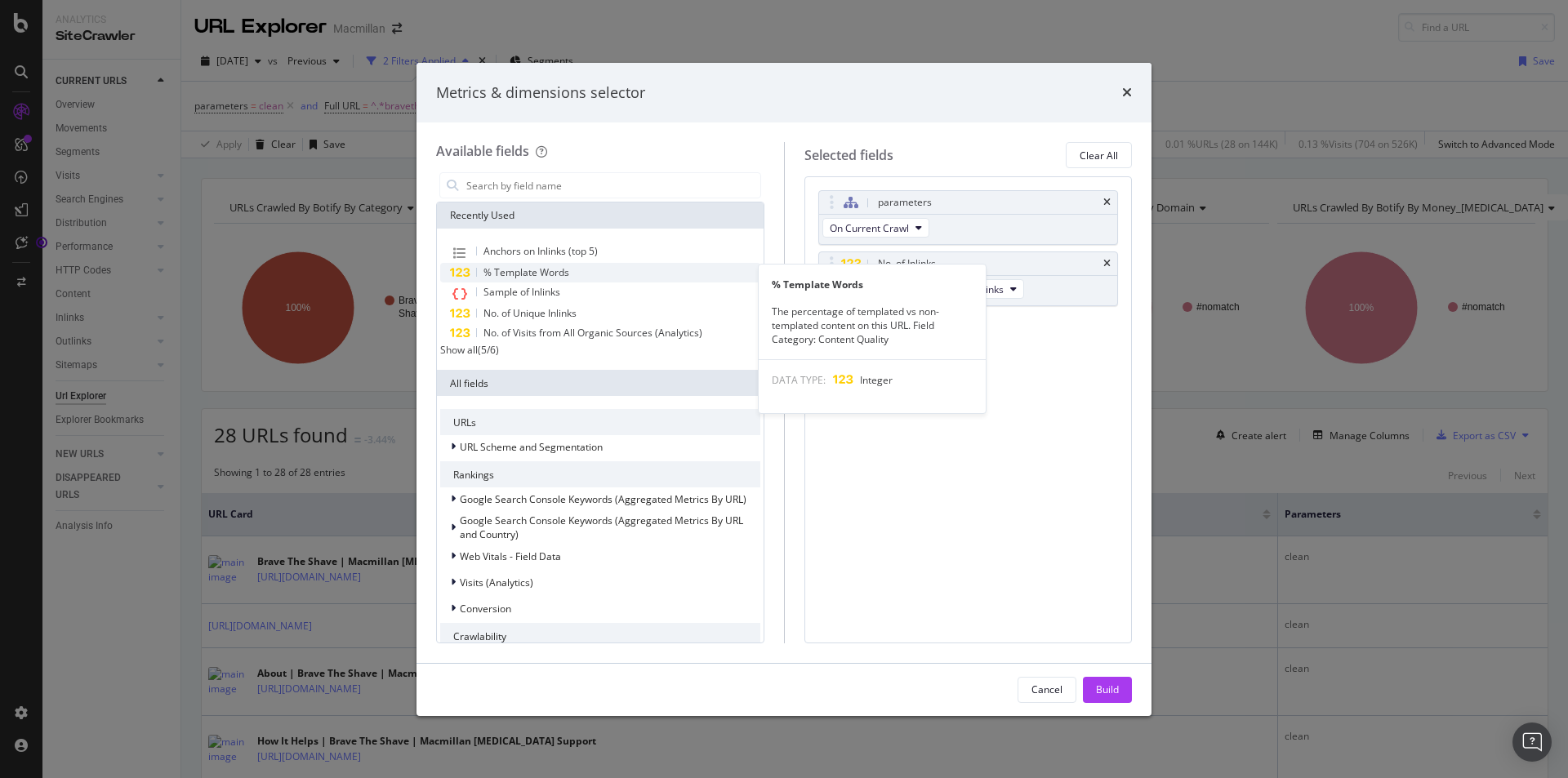
click at [572, 280] on div "% Template Words" at bounding box center [600, 273] width 320 height 20
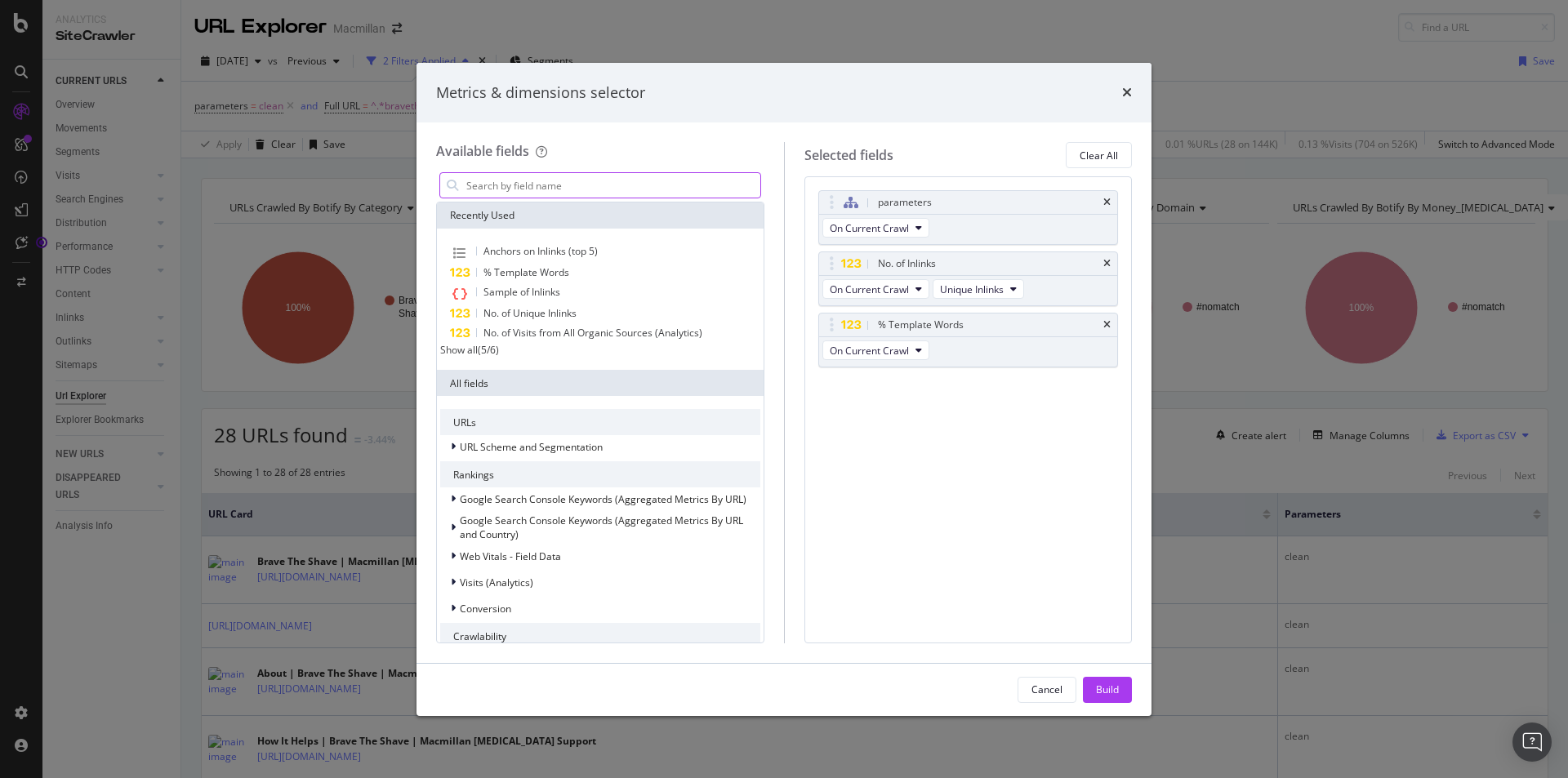
click at [643, 177] on input "modal" at bounding box center [612, 185] width 295 height 24
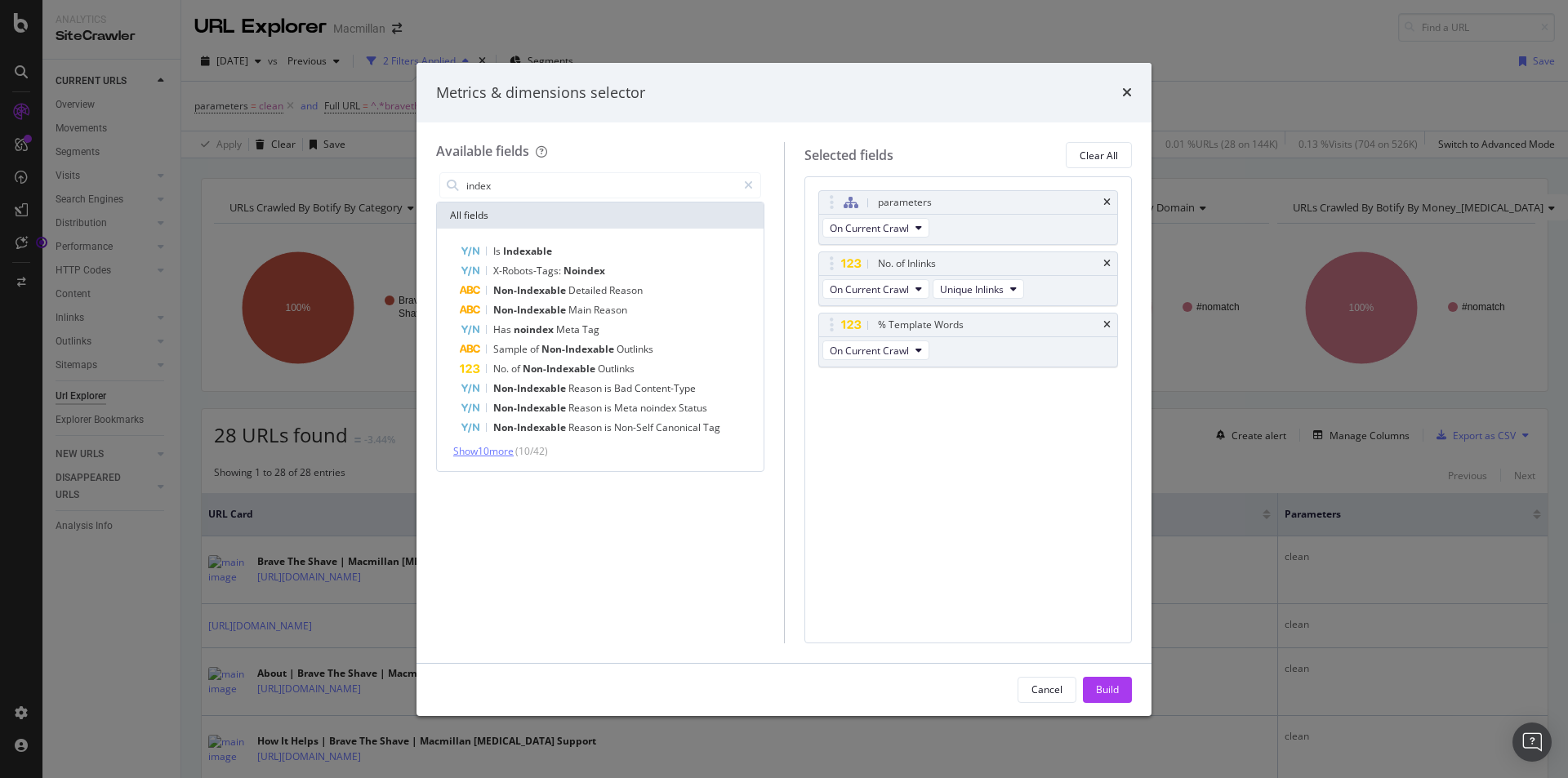
click at [457, 453] on span "Show 10 more" at bounding box center [483, 451] width 61 height 14
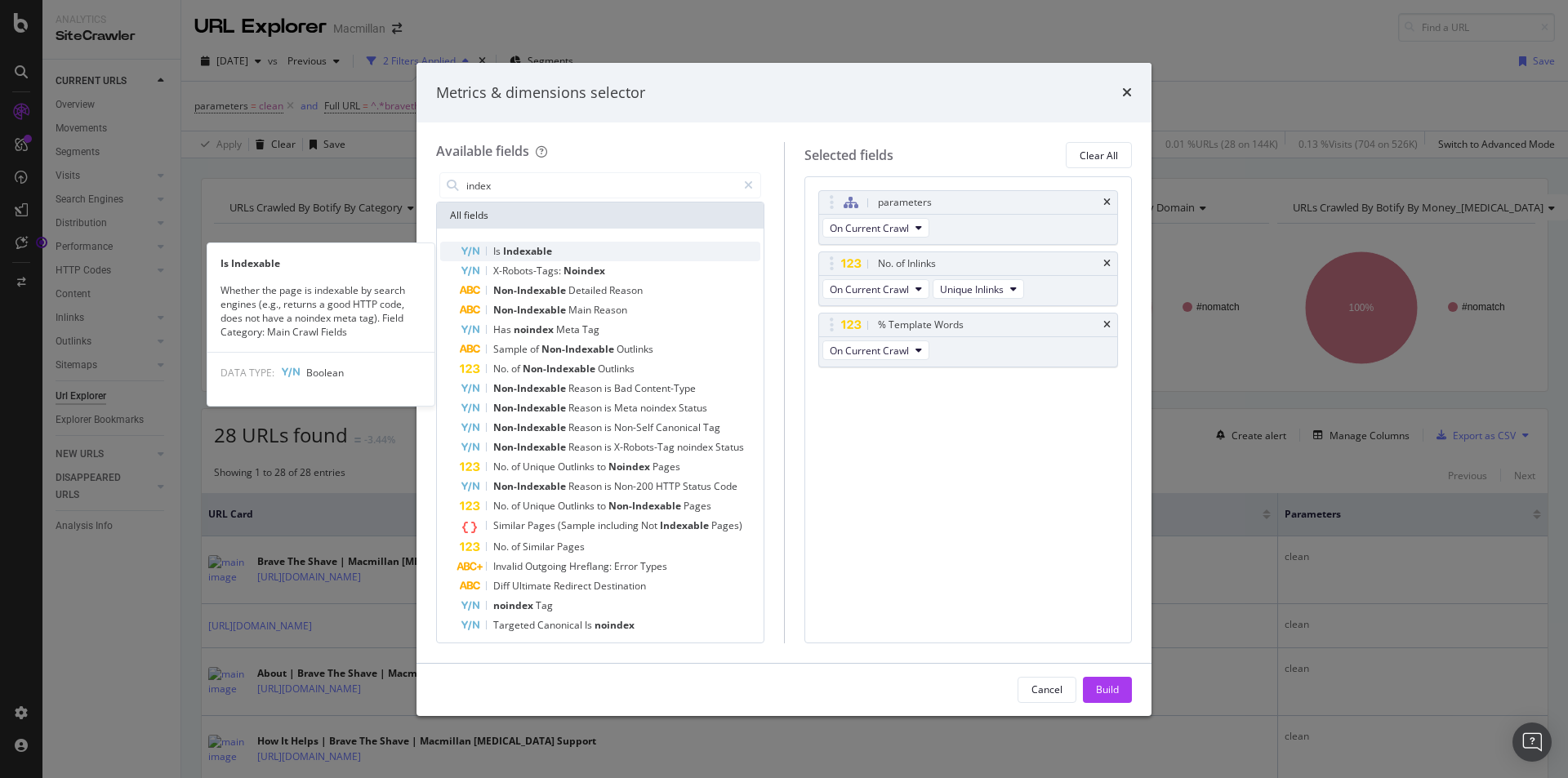
click at [487, 257] on div "Is Indexable" at bounding box center [610, 251] width 300 height 20
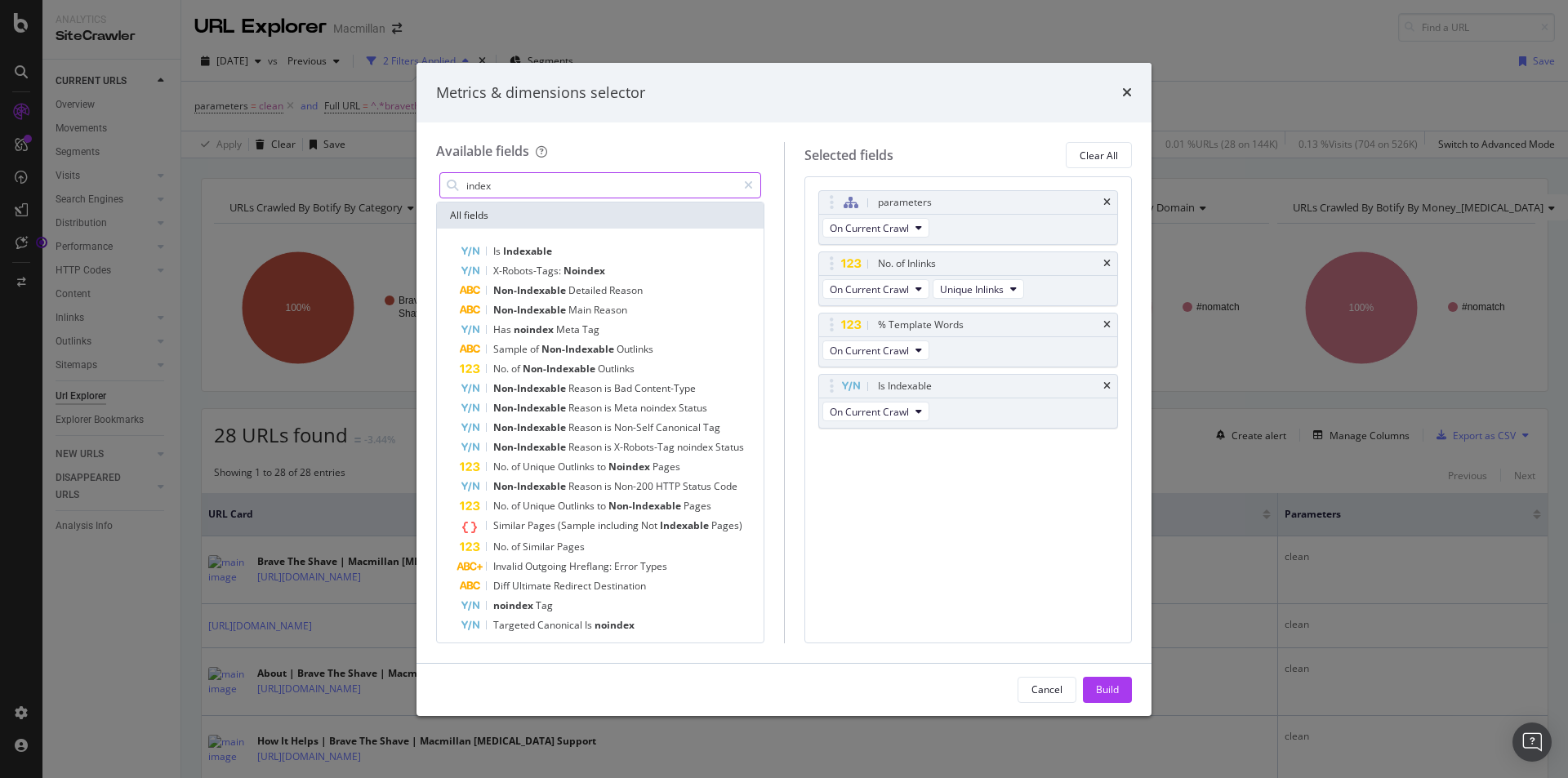
click at [487, 188] on input "index" at bounding box center [601, 185] width 272 height 24
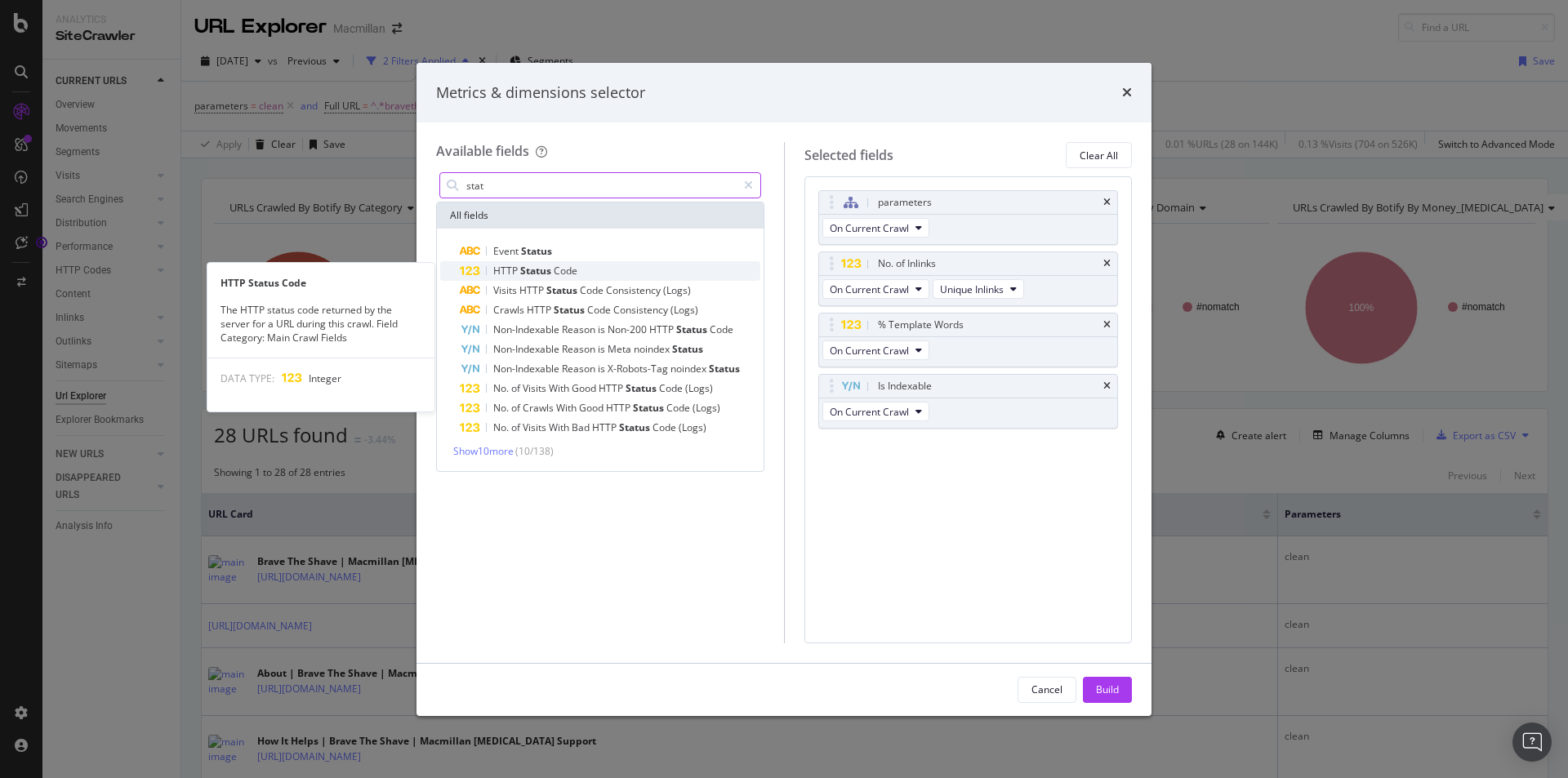
type input "stat"
click at [598, 267] on div "HTTP Status Code" at bounding box center [610, 271] width 300 height 20
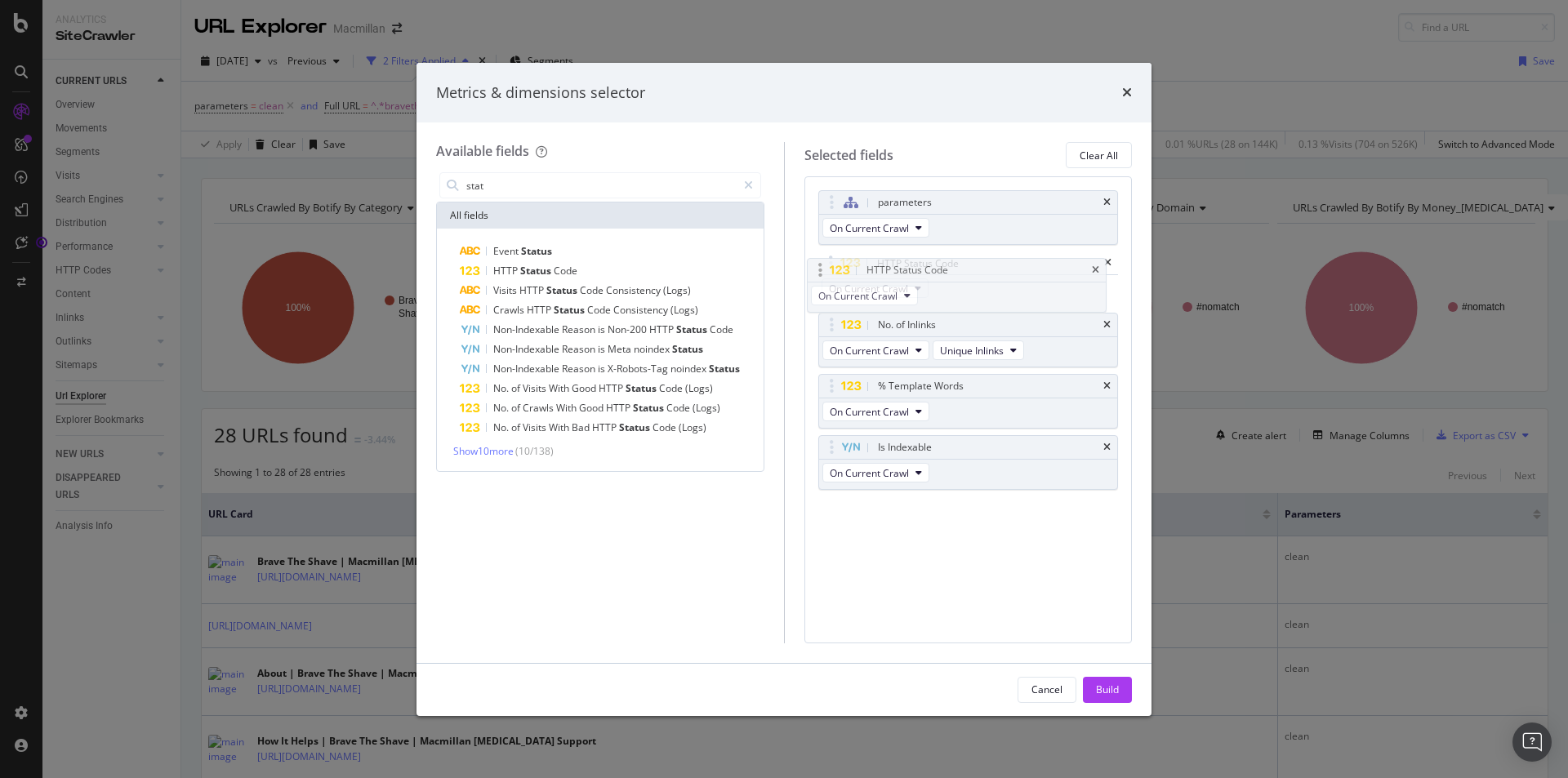
drag, startPoint x: 901, startPoint y: 446, endPoint x: 890, endPoint y: 268, distance: 178.3
click at [890, 268] on body "Analytics SiteCrawler CURRENT URLS Overview Movements Segments Visits Analysis …" at bounding box center [784, 389] width 1568 height 778
drag, startPoint x: 925, startPoint y: 453, endPoint x: 927, endPoint y: 341, distance: 112.0
click at [927, 341] on body "Analytics SiteCrawler CURRENT URLS Overview Movements Segments Visits Analysis …" at bounding box center [784, 389] width 1568 height 778
click at [1108, 686] on div "Build" at bounding box center [1107, 689] width 23 height 14
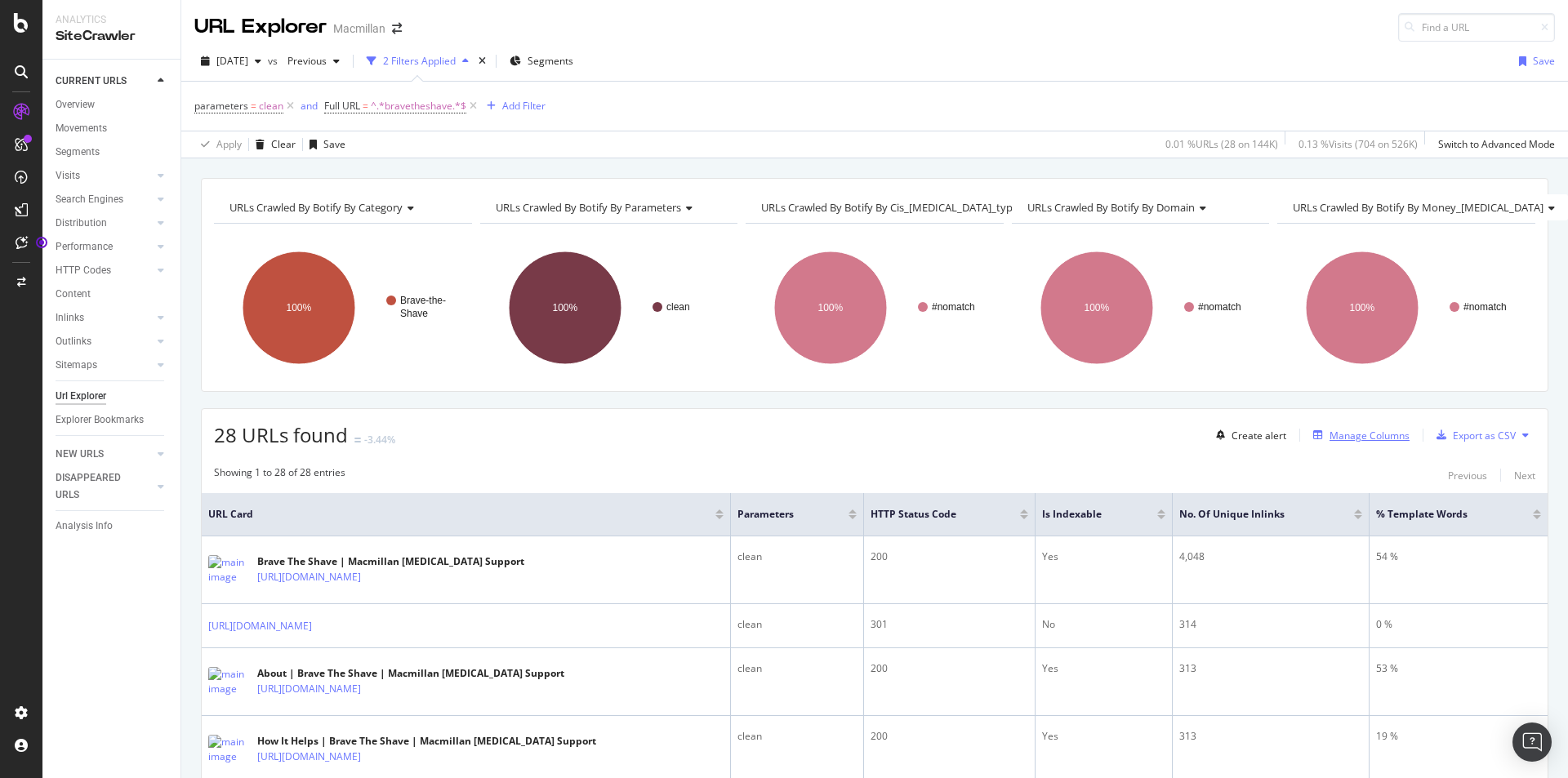
click at [1378, 437] on div "Manage Columns" at bounding box center [1369, 435] width 80 height 14
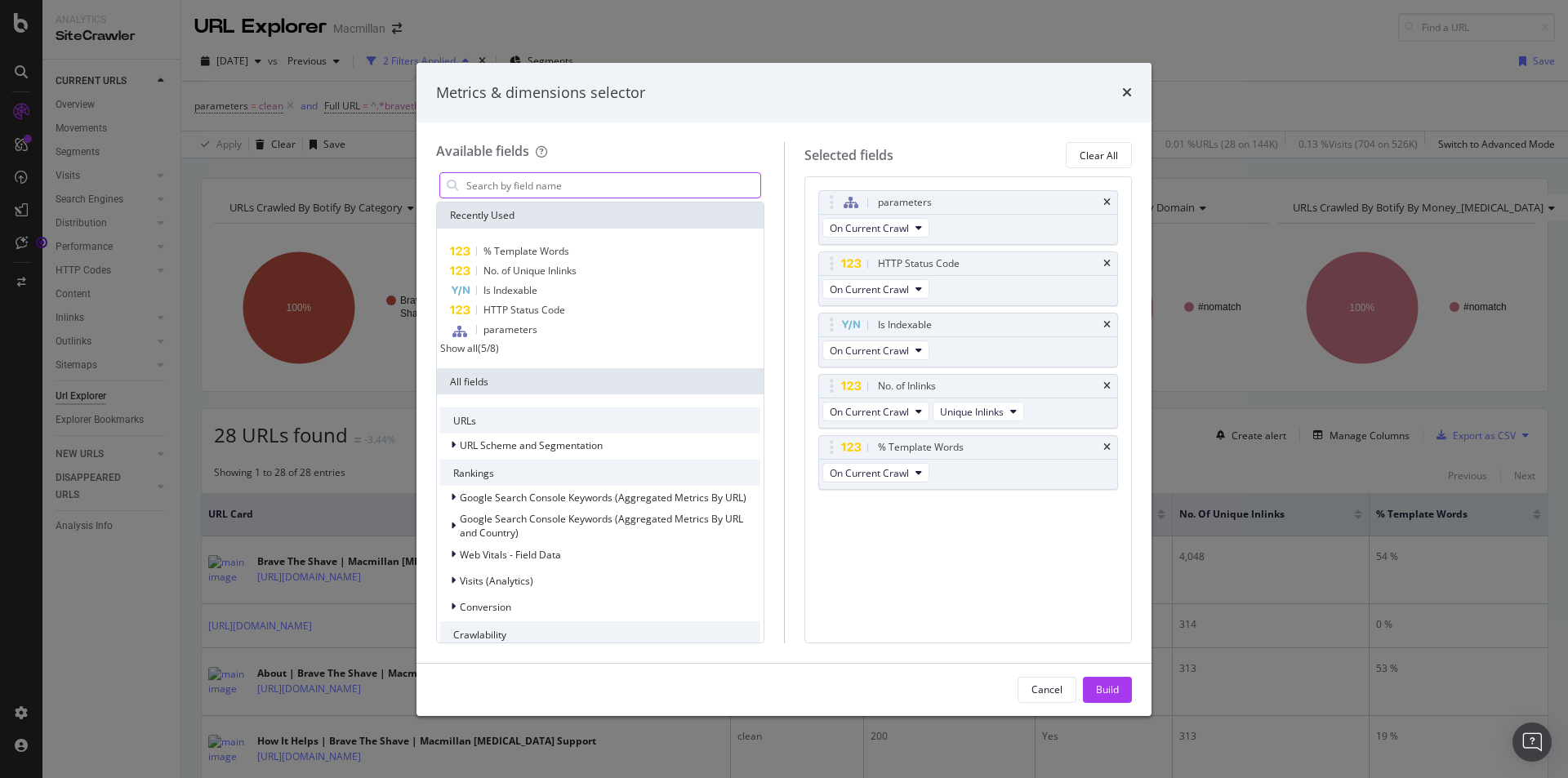
click at [578, 190] on input "modal" at bounding box center [612, 185] width 295 height 24
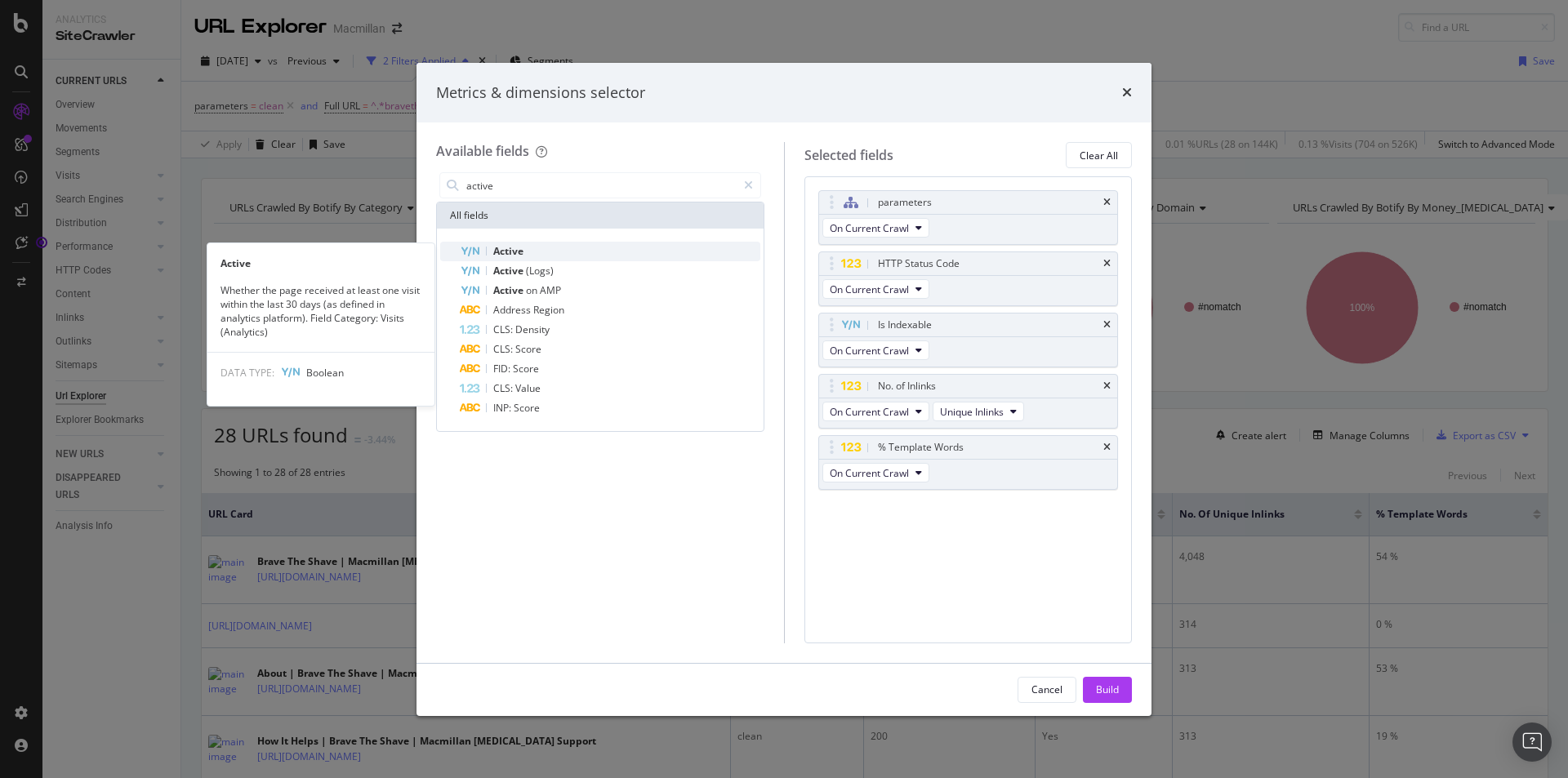
click at [570, 250] on div "Active" at bounding box center [610, 251] width 300 height 20
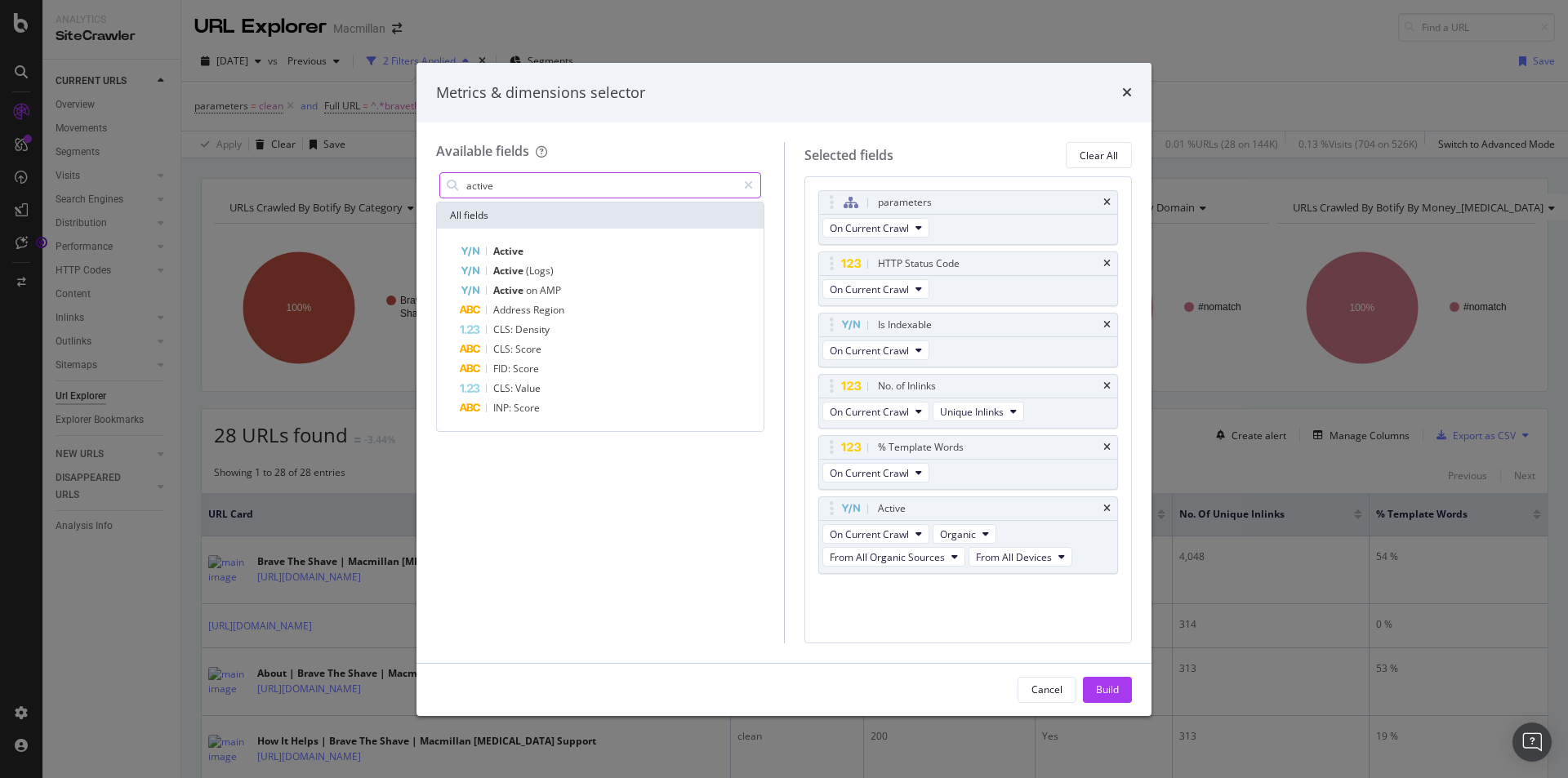
click at [570, 185] on input "active" at bounding box center [601, 185] width 272 height 24
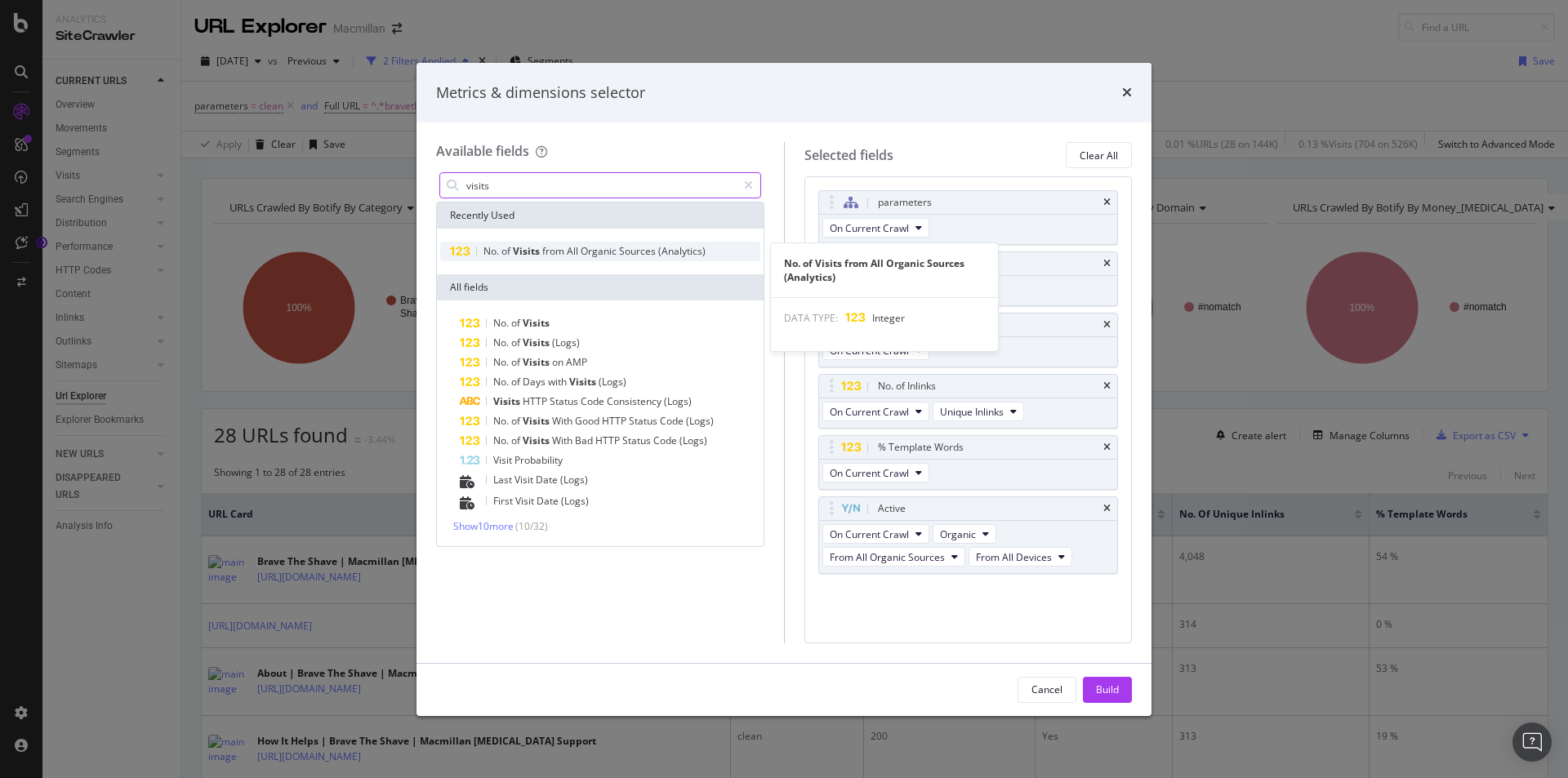
type input "visits"
click at [613, 251] on span "Organic" at bounding box center [600, 251] width 38 height 14
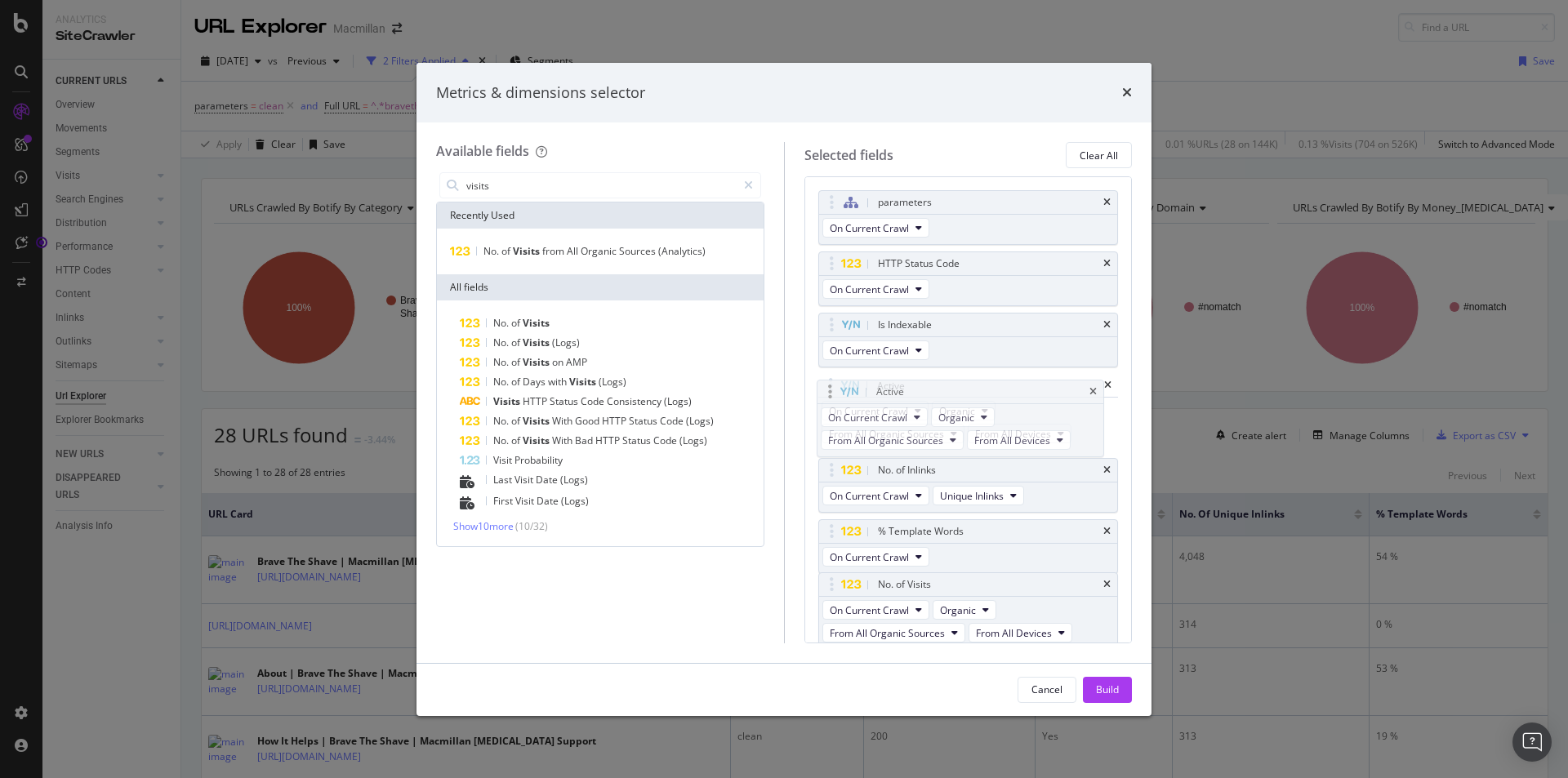
drag, startPoint x: 880, startPoint y: 514, endPoint x: 878, endPoint y: 397, distance: 117.0
click at [878, 397] on body "Analytics SiteCrawler CURRENT URLS Overview Movements Segments Visits Analysis …" at bounding box center [784, 389] width 1568 height 778
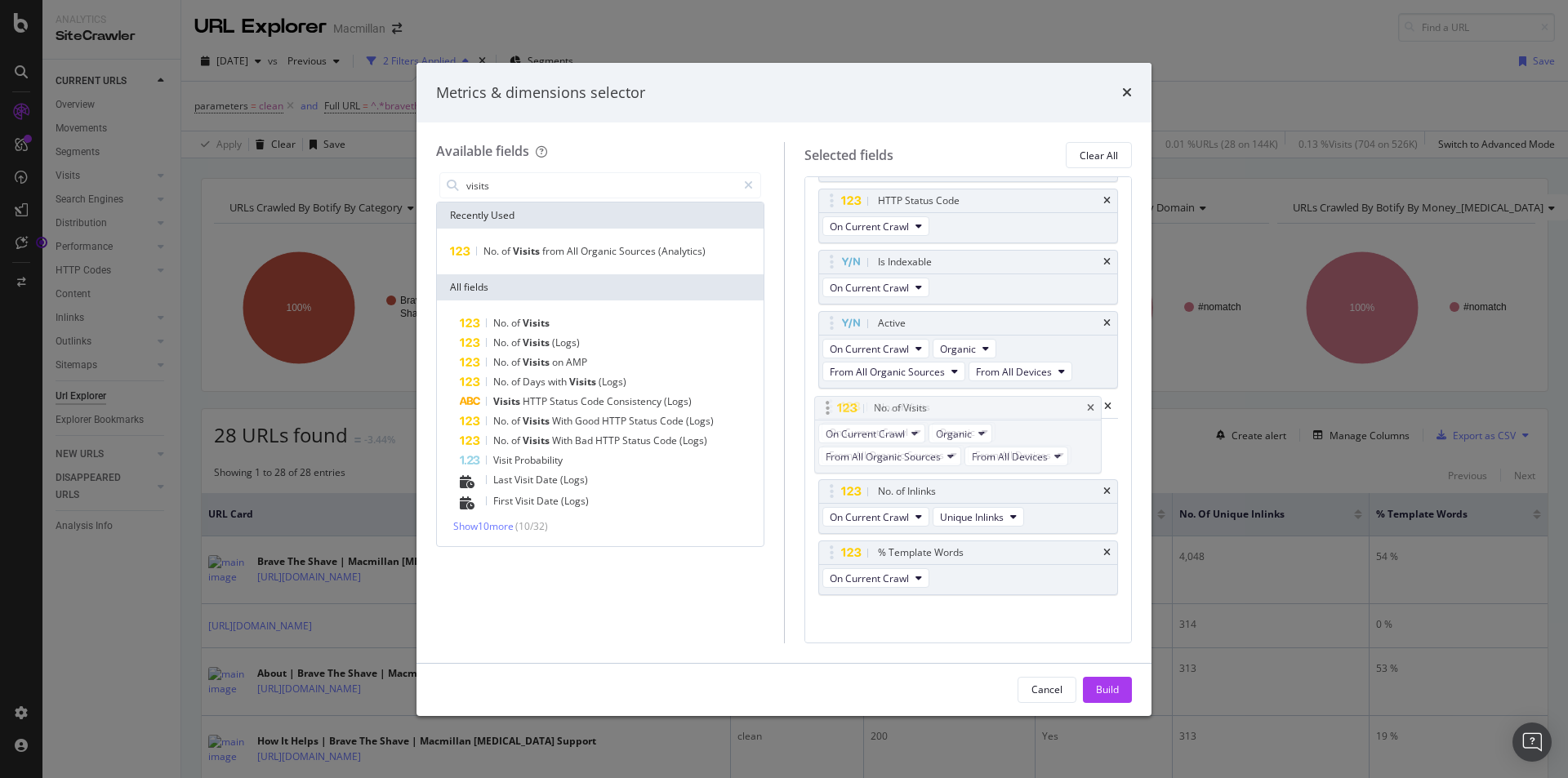
drag, startPoint x: 900, startPoint y: 523, endPoint x: 896, endPoint y: 408, distance: 115.1
click at [896, 408] on body "Analytics SiteCrawler CURRENT URLS Overview Movements Segments Visits Analysis …" at bounding box center [784, 389] width 1568 height 778
click at [1091, 685] on button "Build" at bounding box center [1107, 690] width 49 height 26
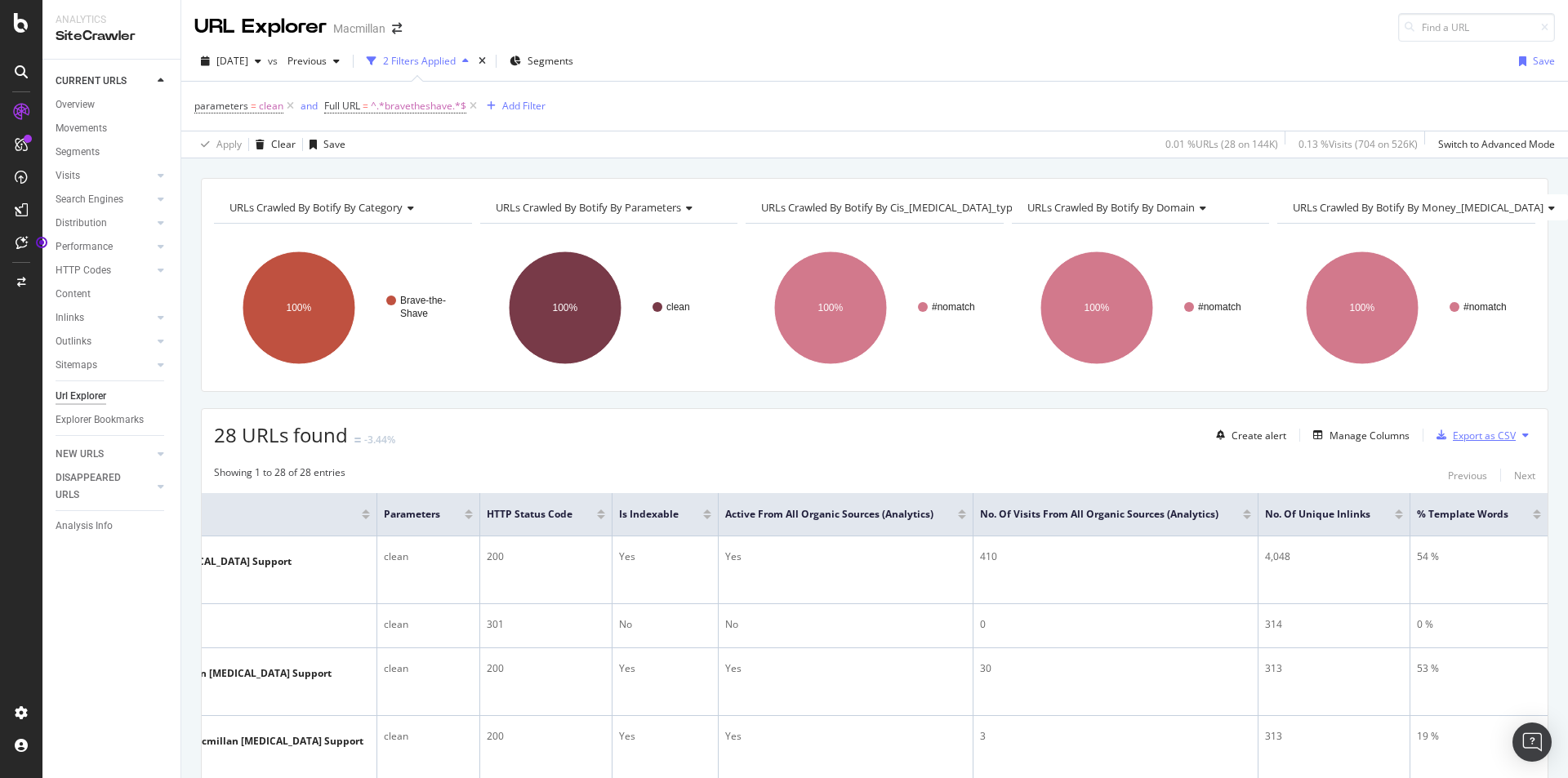
click at [1455, 446] on div "Export as CSV" at bounding box center [1472, 434] width 86 height 24
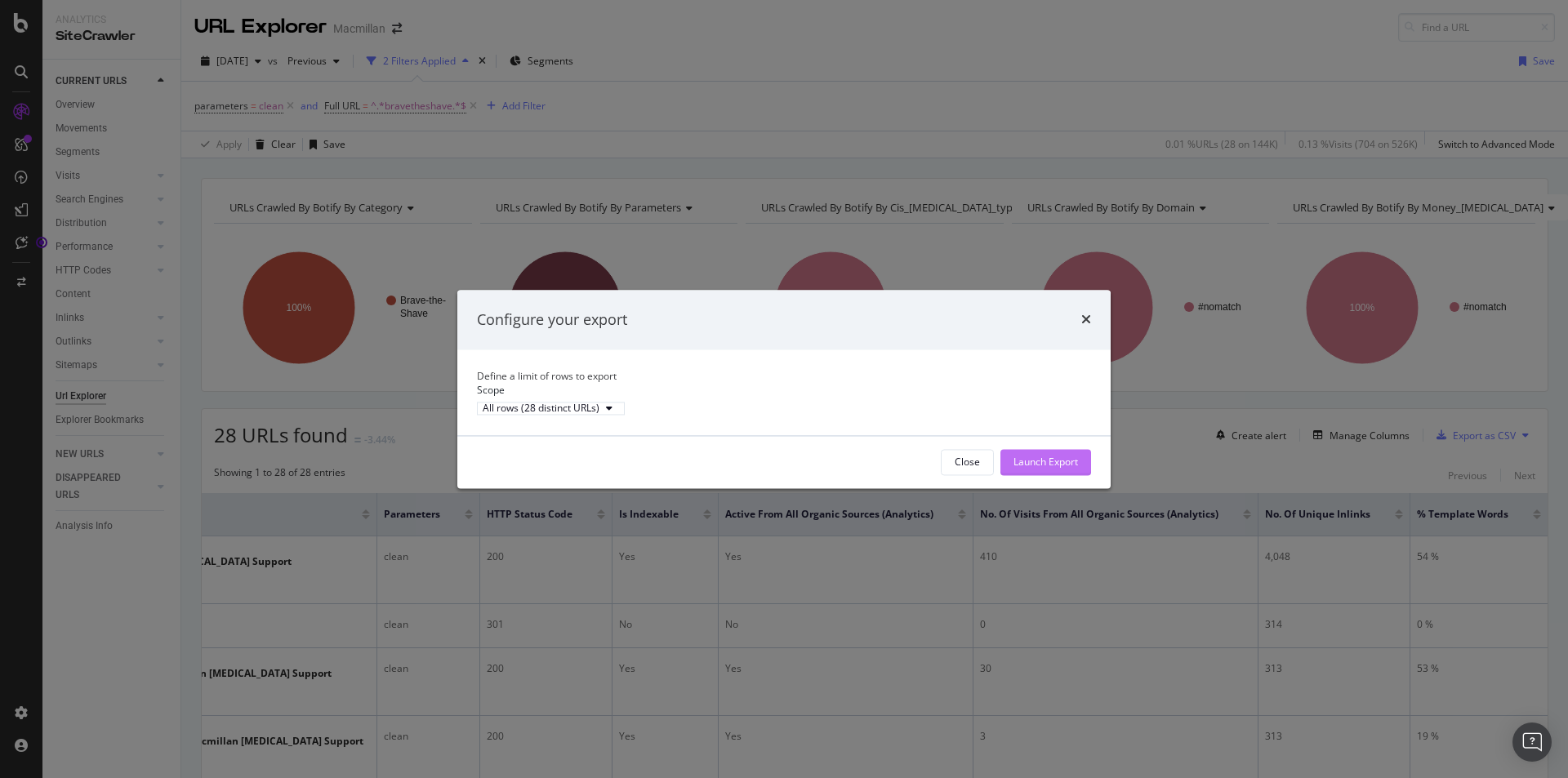
click at [1060, 468] on div "Launch Export" at bounding box center [1045, 461] width 65 height 14
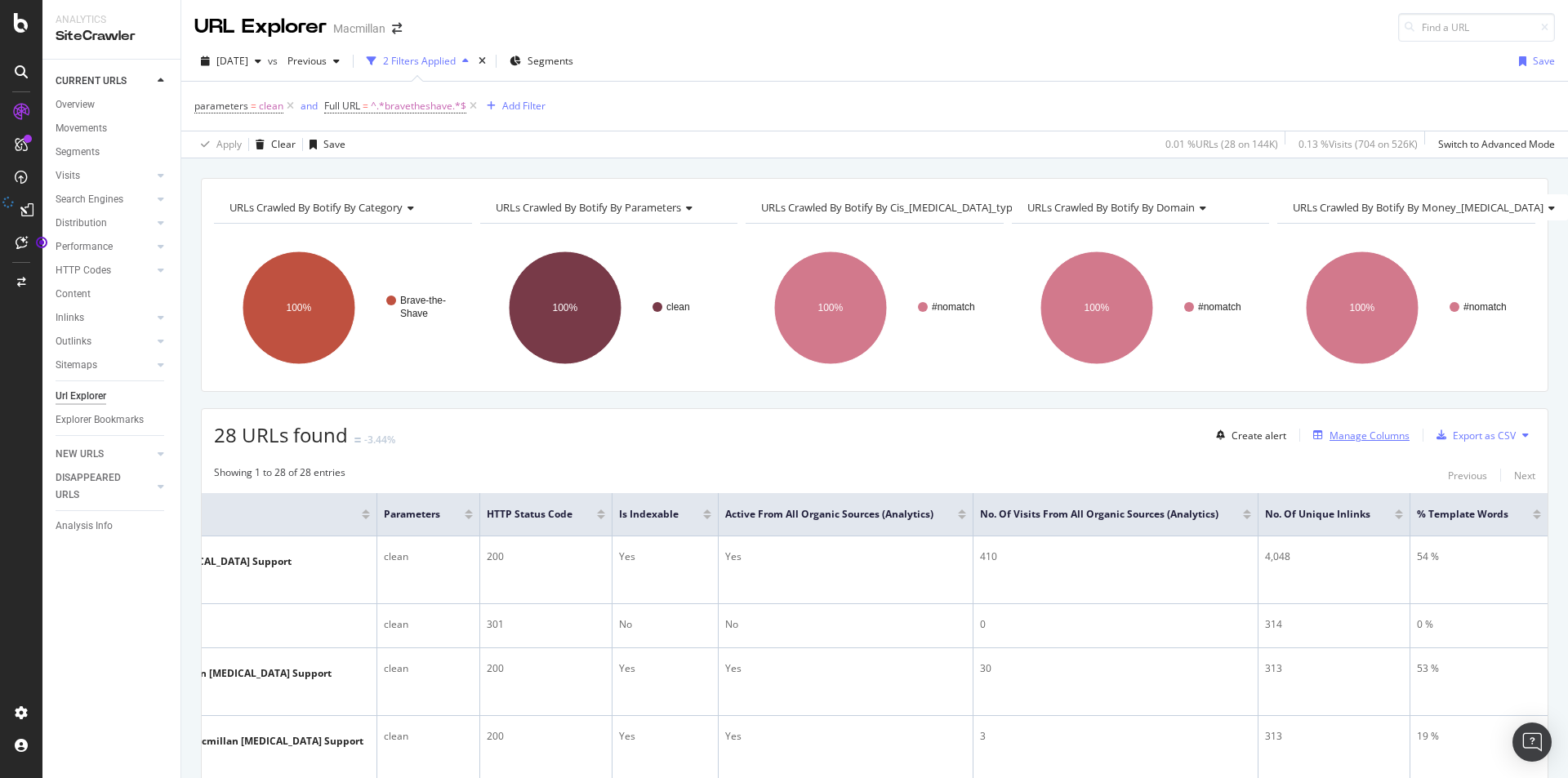
click at [1364, 443] on div "Manage Columns" at bounding box center [1358, 434] width 103 height 18
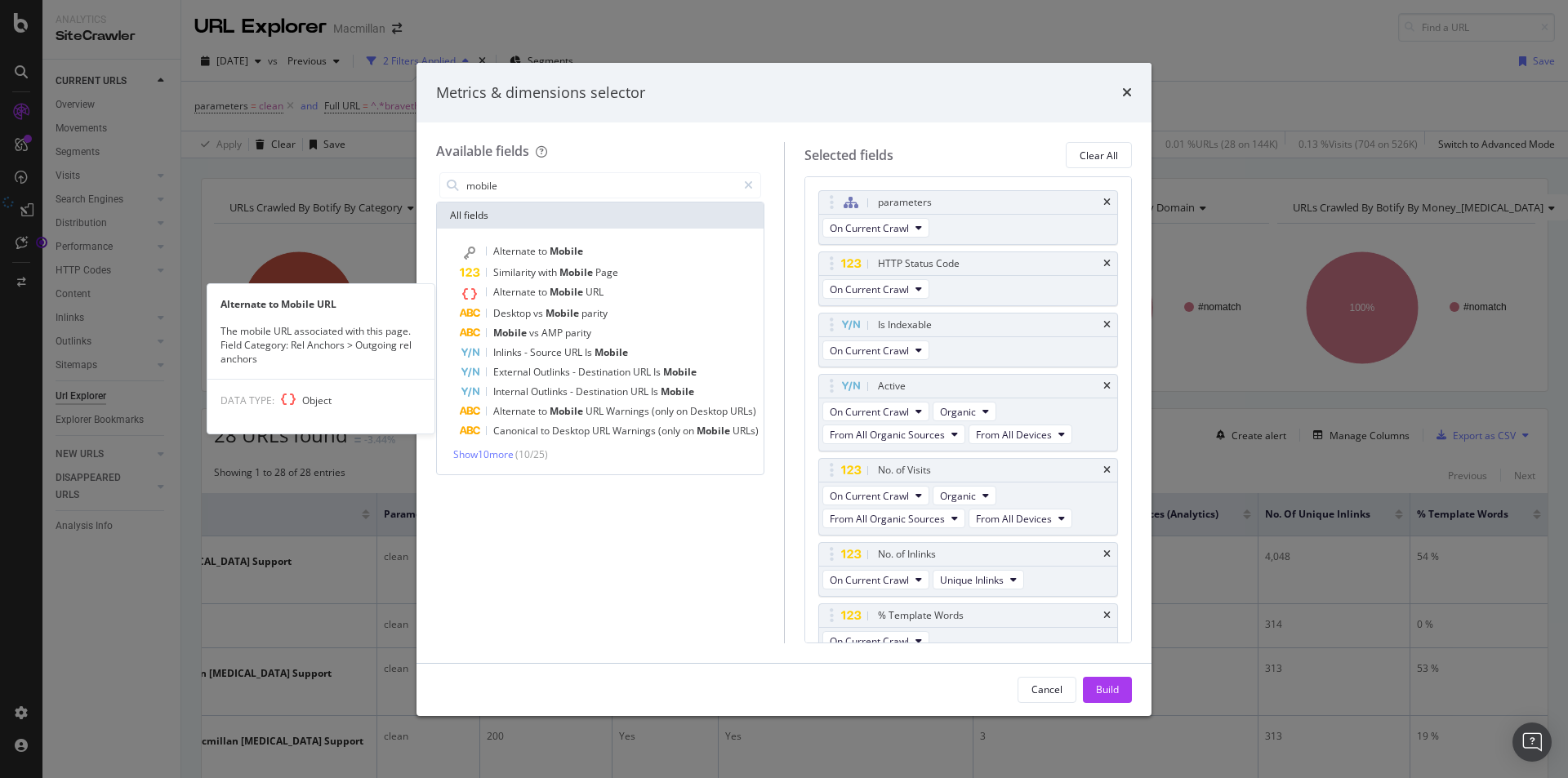
type input "mobile"
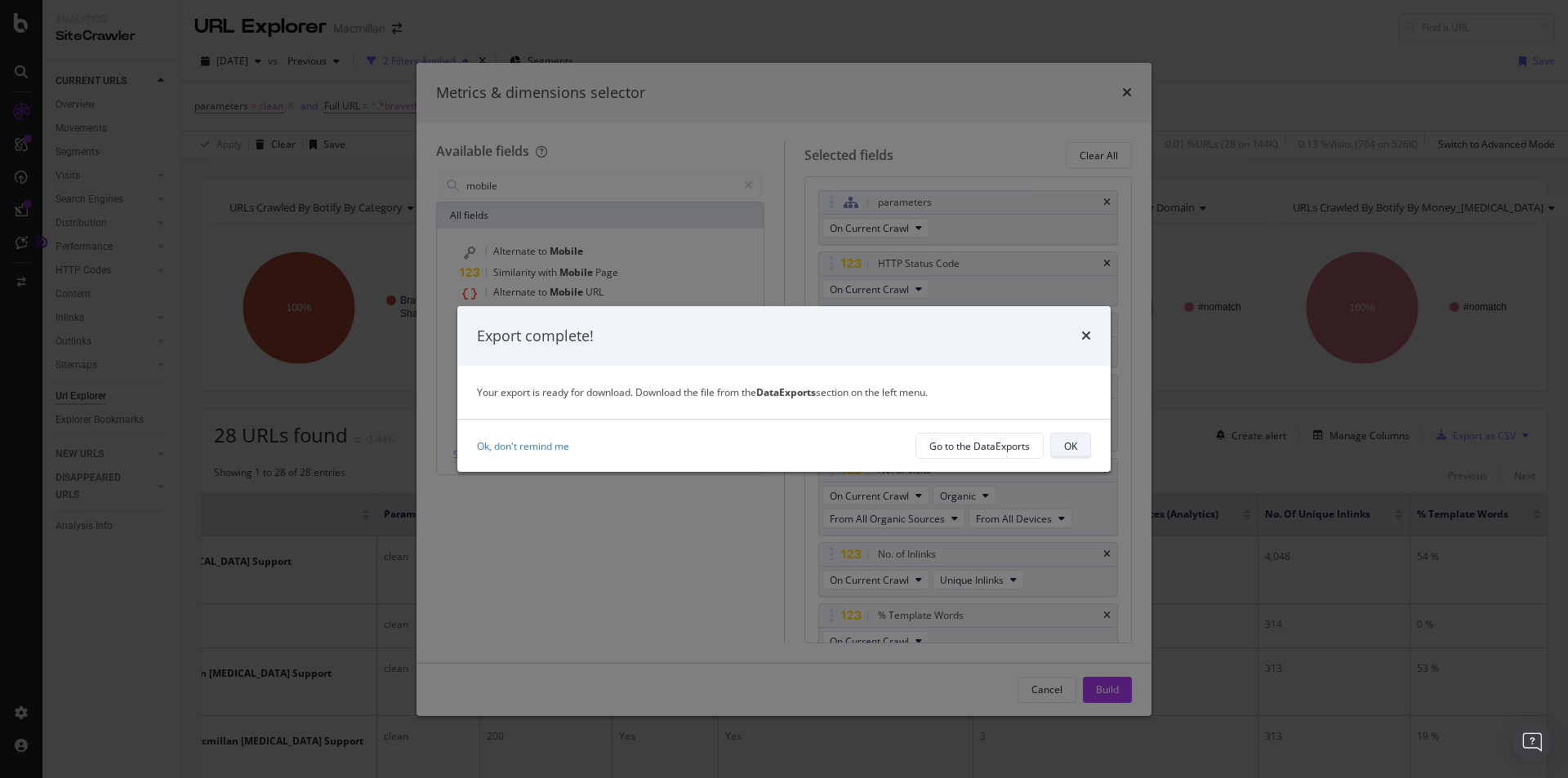
click at [1066, 449] on div "OK" at bounding box center [1070, 446] width 13 height 14
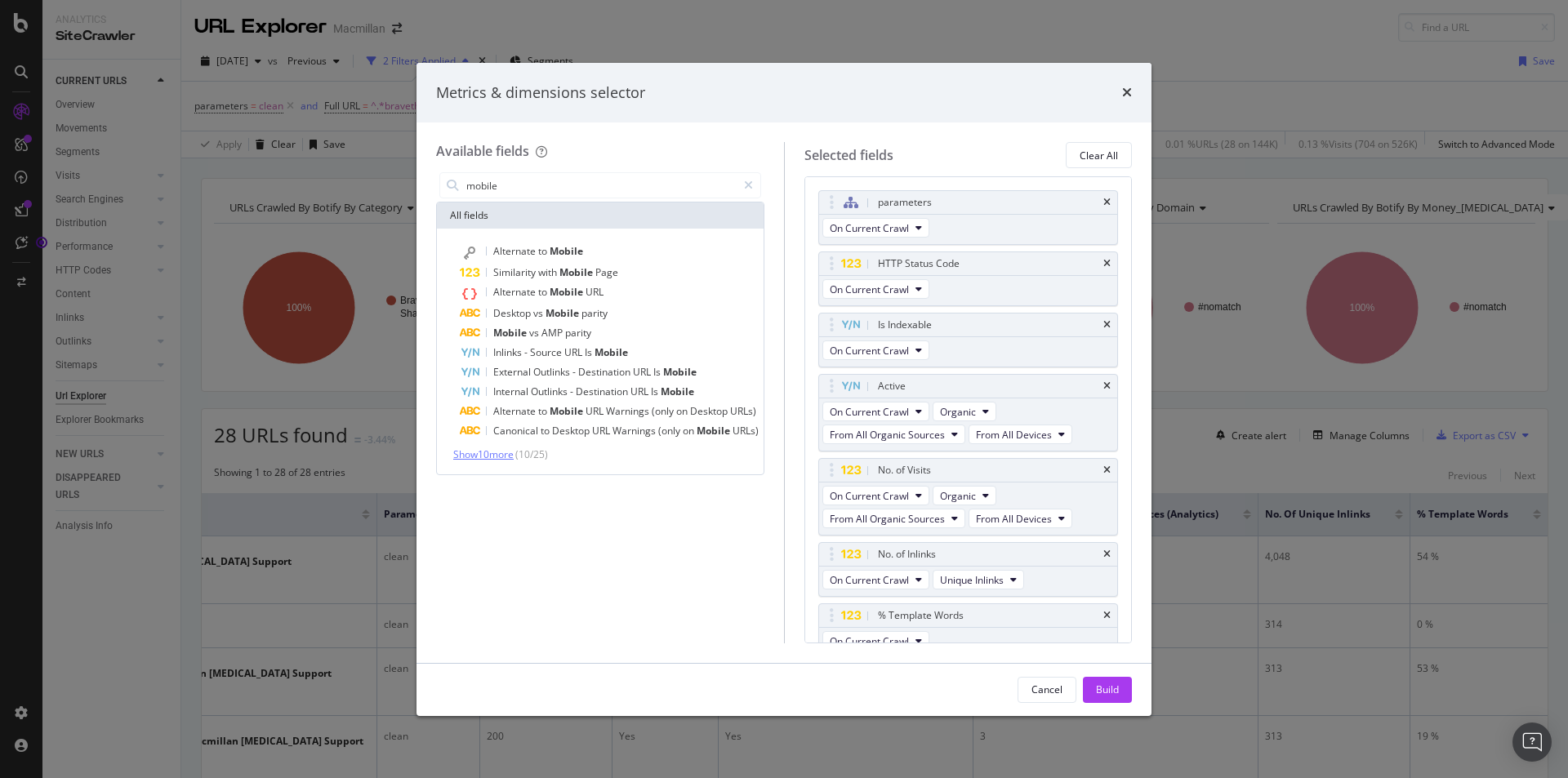
click at [507, 456] on span "Show 10 more" at bounding box center [483, 454] width 61 height 14
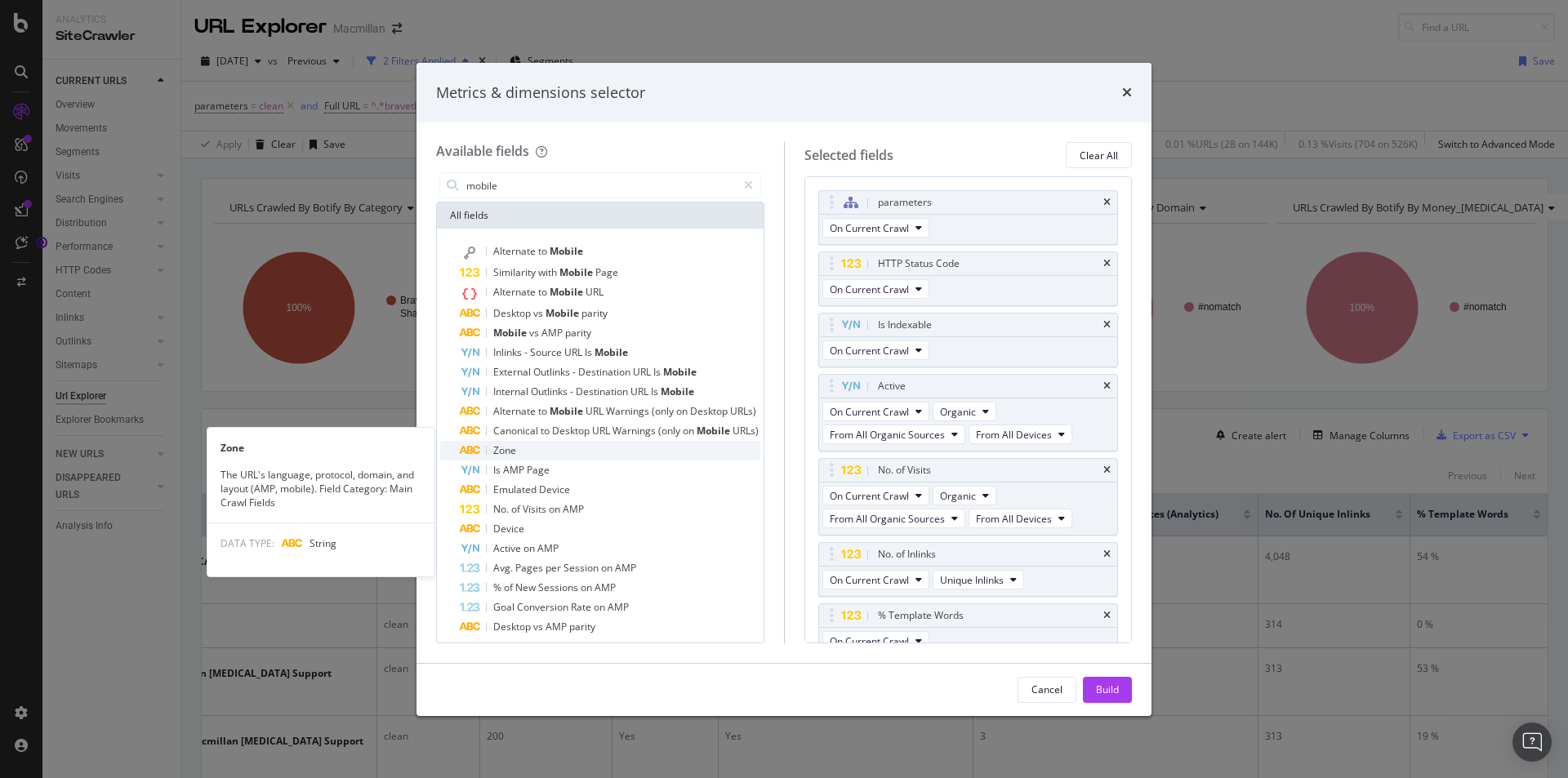
scroll to position [28, 0]
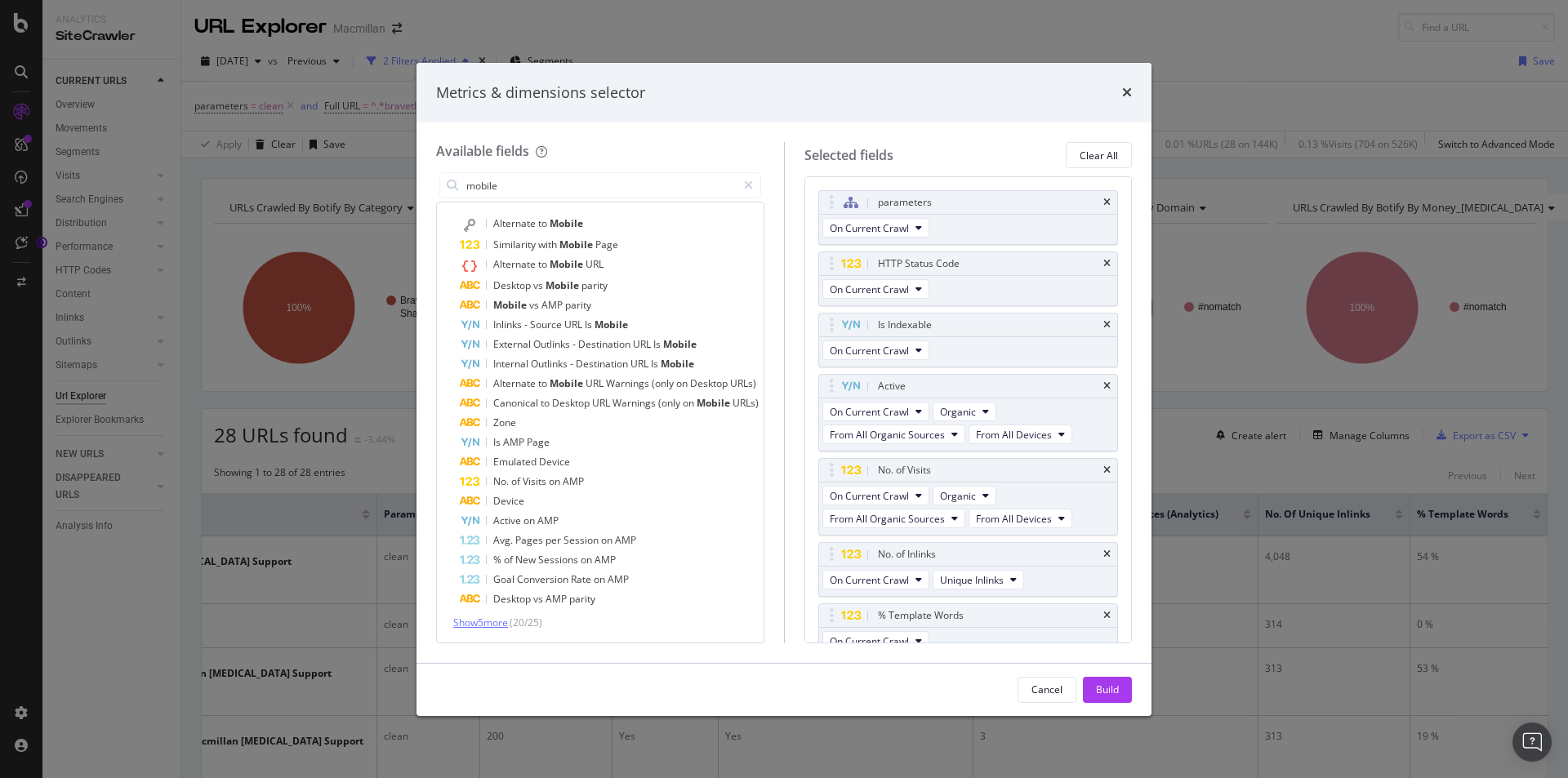
click at [494, 619] on span "Show 5 more" at bounding box center [480, 622] width 55 height 14
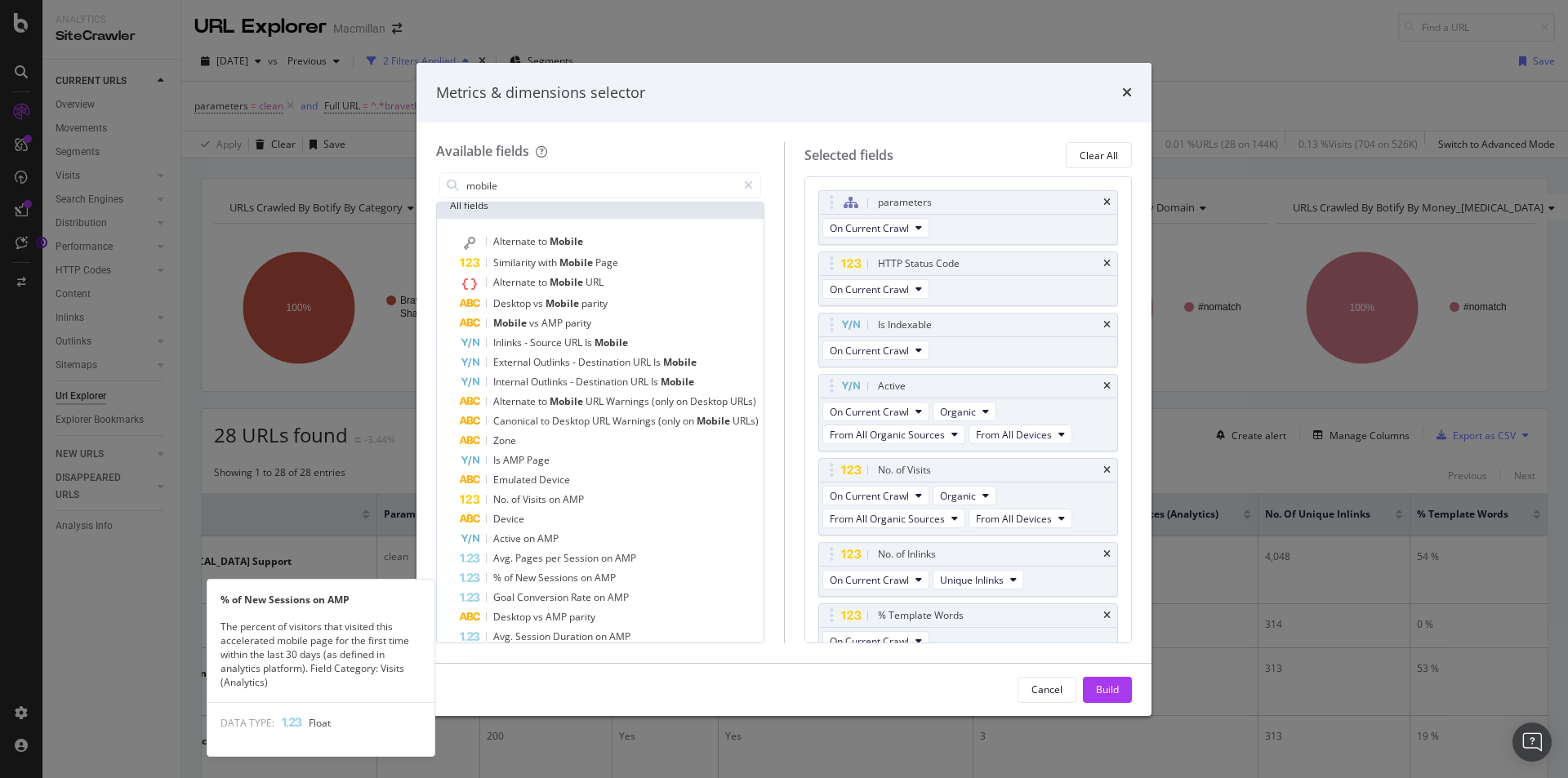
scroll to position [0, 0]
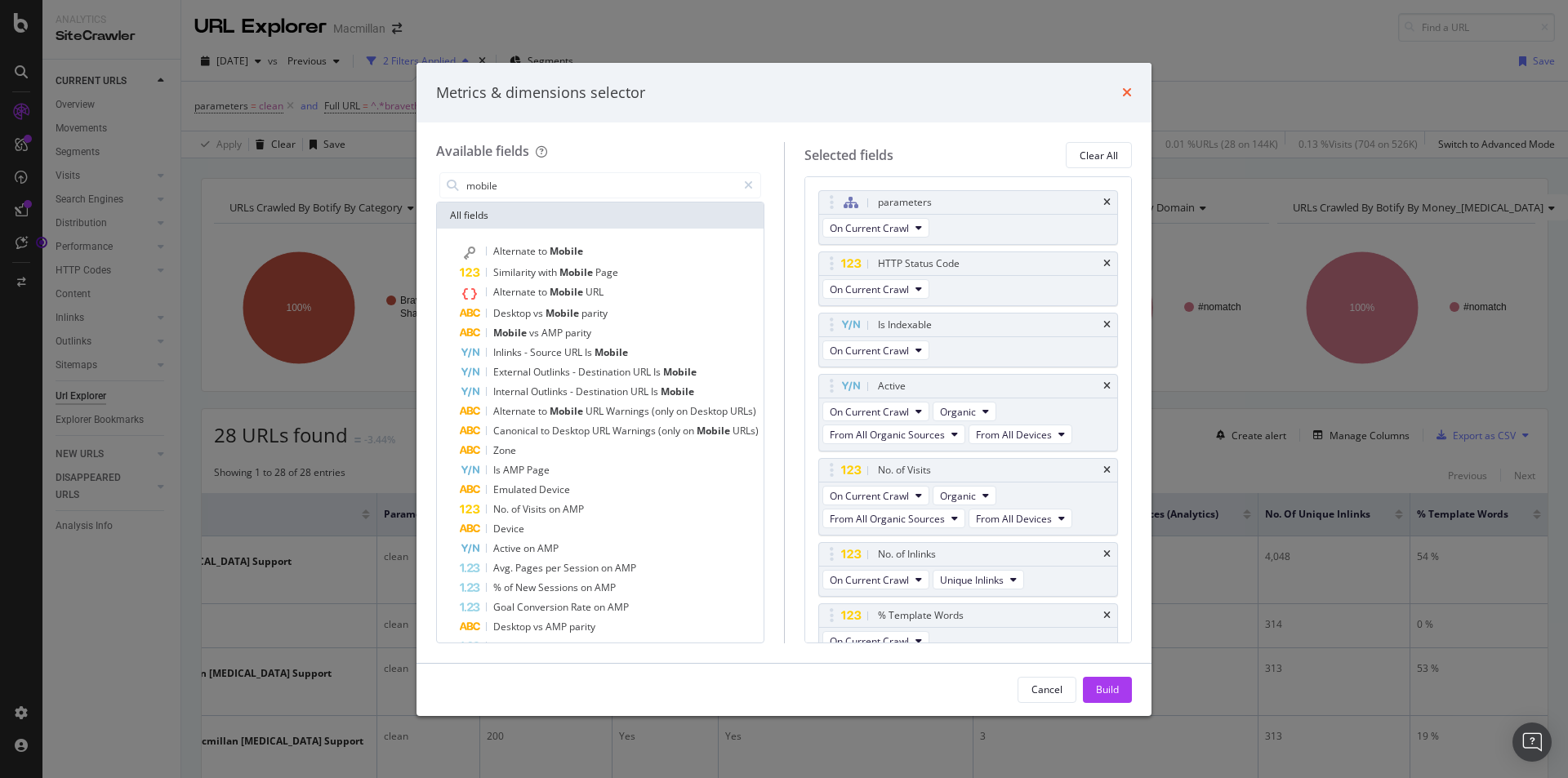
click at [1131, 97] on icon "times" at bounding box center [1126, 92] width 10 height 13
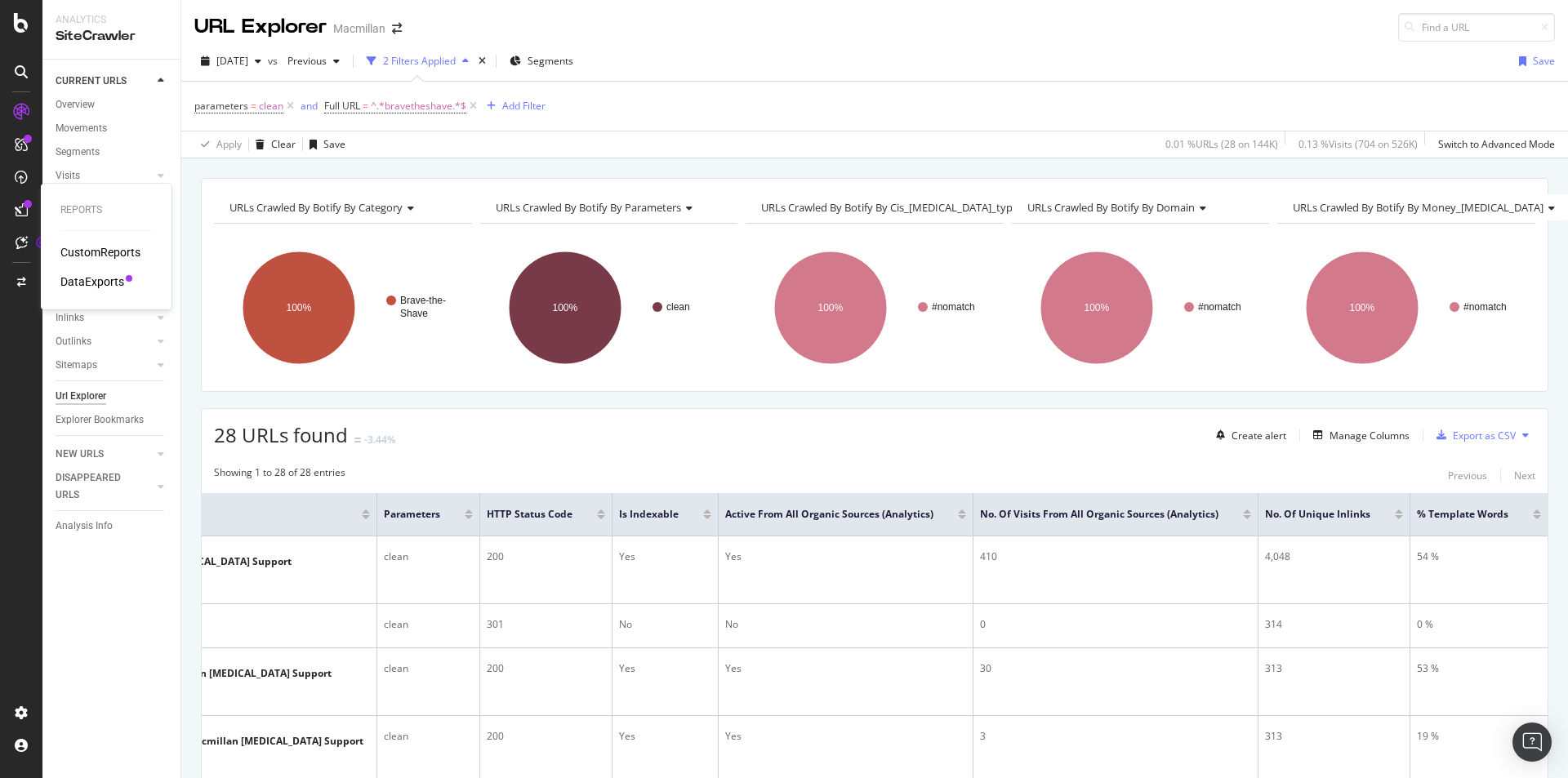
click at [94, 275] on div "DataExports" at bounding box center [93, 281] width 64 height 16
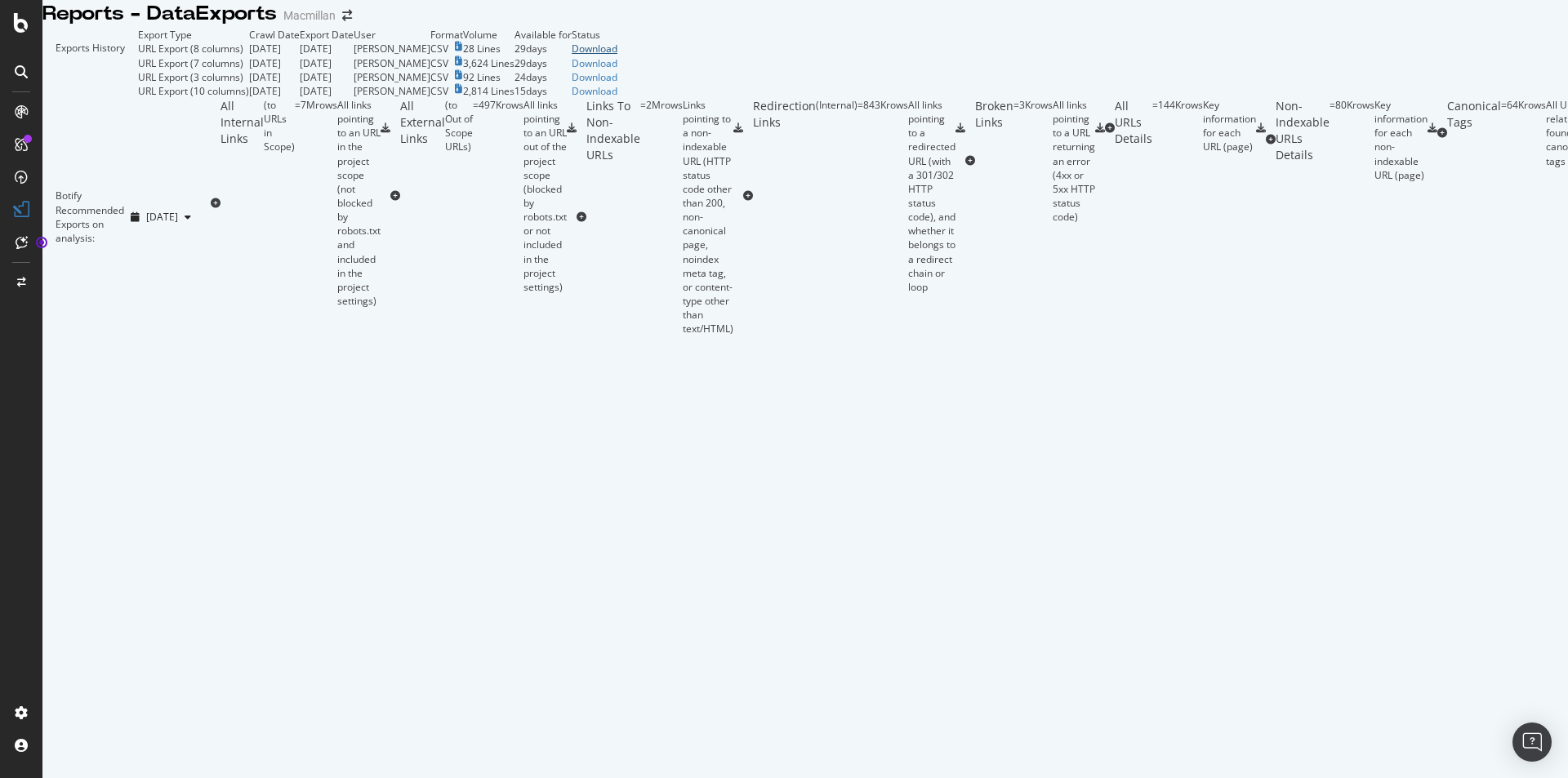
click at [617, 55] on div "Download" at bounding box center [594, 48] width 46 height 14
